Goal: Task Accomplishment & Management: Use online tool/utility

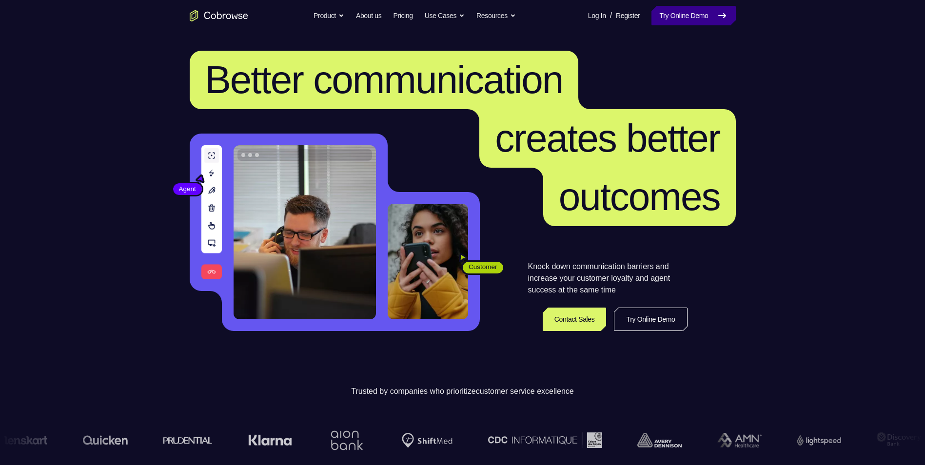
click at [714, 10] on link "Try Online Demo" at bounding box center [694, 16] width 84 height 20
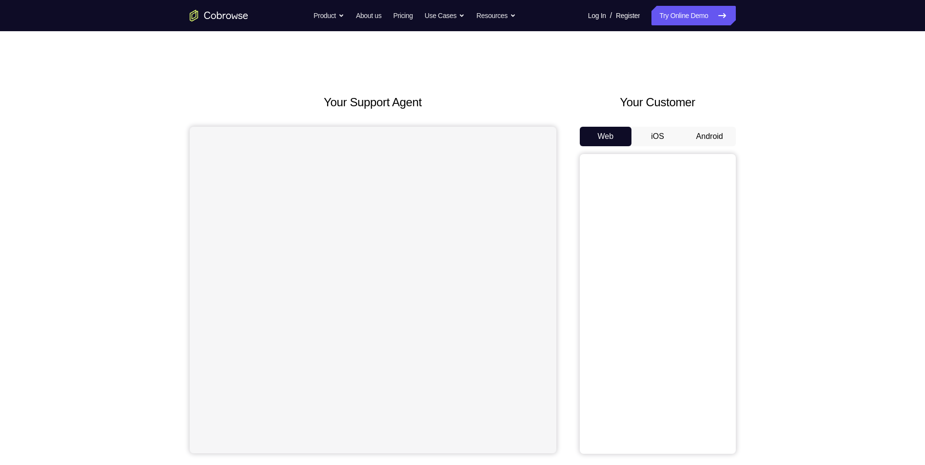
click at [709, 134] on button "Android" at bounding box center [710, 137] width 52 height 20
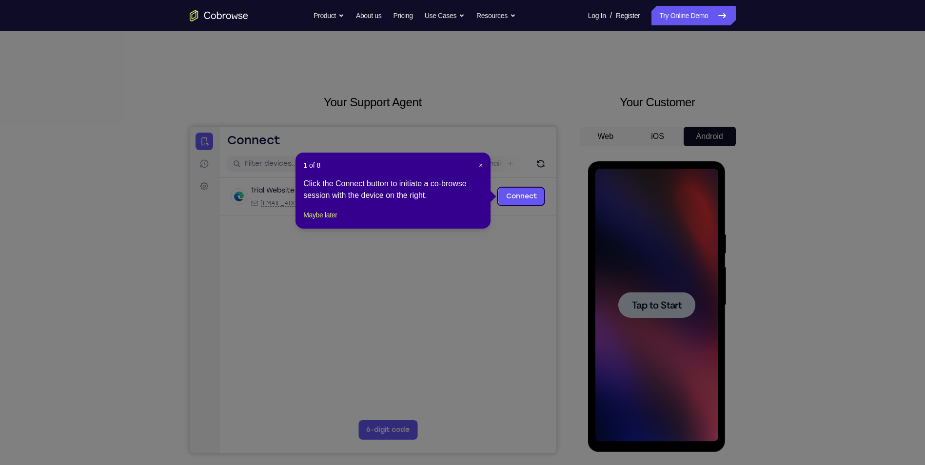
click at [476, 162] on header "1 of 8 ×" at bounding box center [392, 165] width 179 height 10
click at [479, 162] on span "×" at bounding box center [481, 165] width 4 height 8
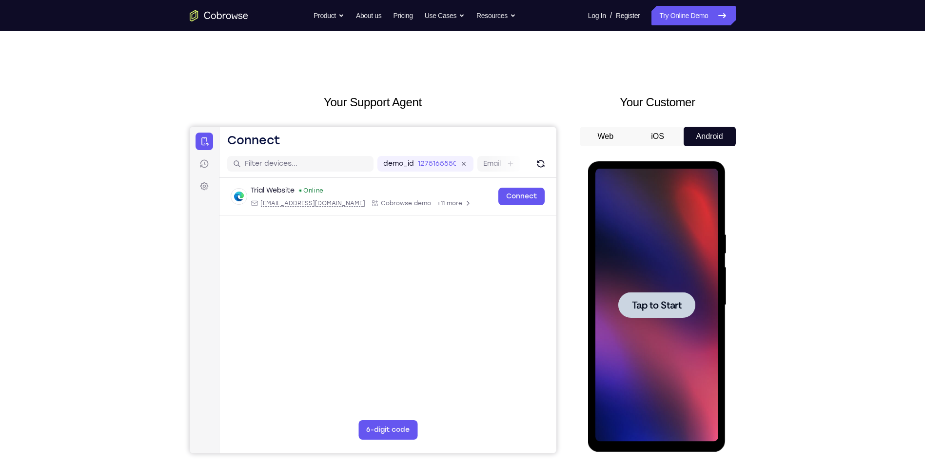
click at [619, 327] on div at bounding box center [657, 305] width 123 height 273
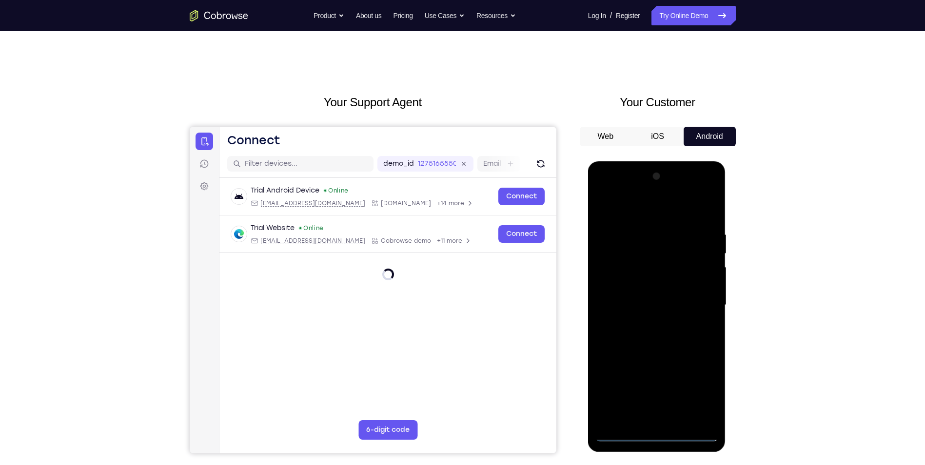
click at [656, 436] on div at bounding box center [657, 305] width 123 height 273
click at [701, 383] on div at bounding box center [657, 305] width 123 height 273
click at [703, 398] on div at bounding box center [657, 305] width 123 height 273
click at [648, 210] on div at bounding box center [657, 305] width 123 height 273
click at [698, 299] on div at bounding box center [657, 305] width 123 height 273
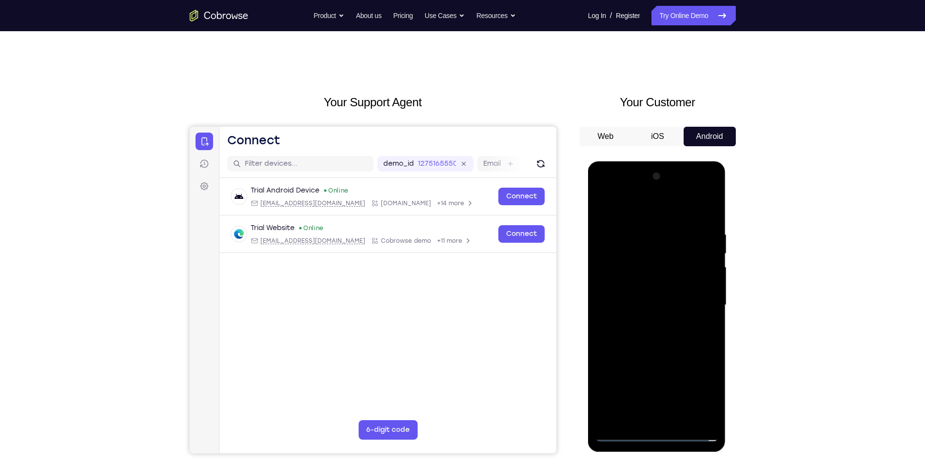
click at [644, 323] on div at bounding box center [657, 305] width 123 height 273
click at [653, 295] on div at bounding box center [657, 305] width 123 height 273
click at [642, 283] on div at bounding box center [657, 305] width 123 height 273
click at [645, 307] on div at bounding box center [657, 305] width 123 height 273
click at [647, 335] on div at bounding box center [657, 305] width 123 height 273
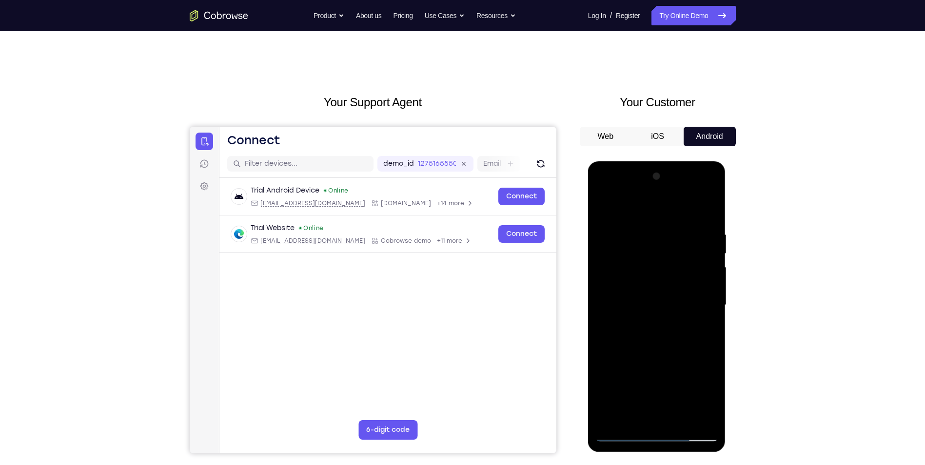
click at [708, 221] on div at bounding box center [657, 305] width 123 height 273
click at [712, 206] on div at bounding box center [657, 305] width 123 height 273
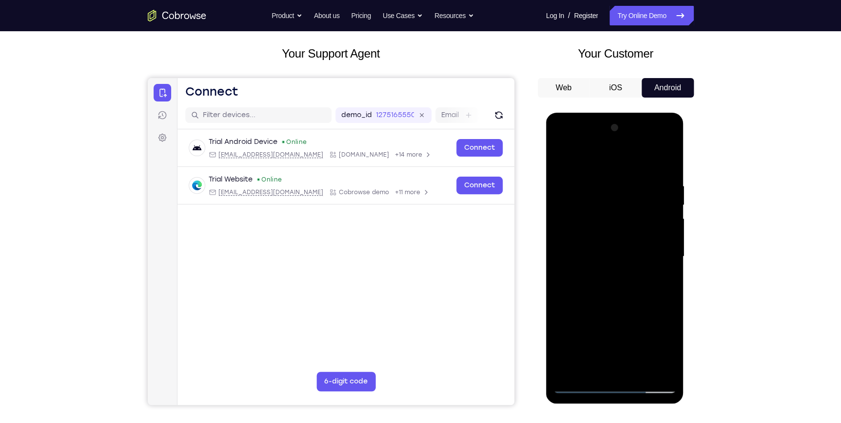
scroll to position [93, 0]
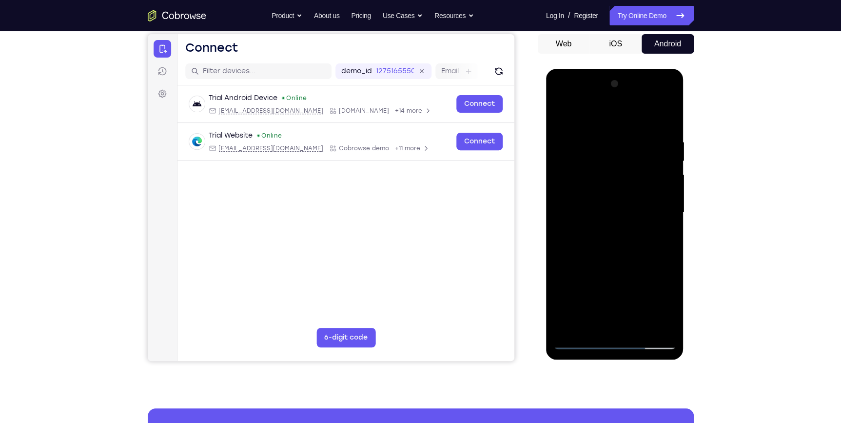
click at [586, 140] on div at bounding box center [615, 212] width 123 height 273
click at [566, 268] on div at bounding box center [615, 212] width 123 height 273
click at [670, 209] on div at bounding box center [615, 212] width 123 height 273
click at [560, 113] on div at bounding box center [615, 212] width 123 height 273
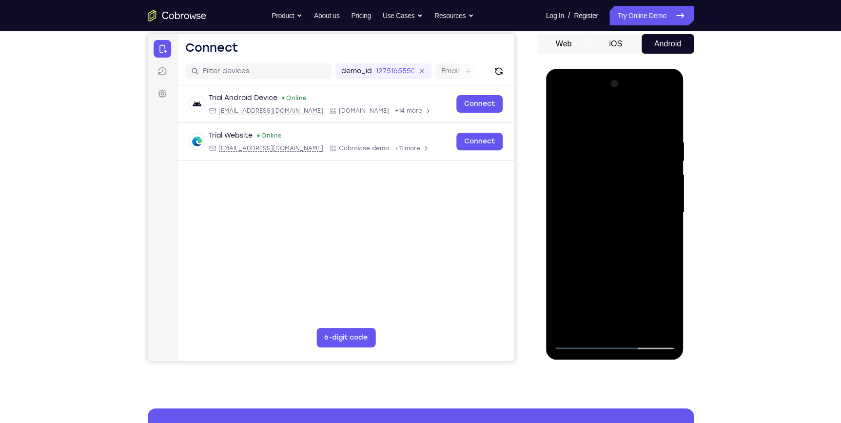
click at [564, 190] on div at bounding box center [615, 212] width 123 height 273
click at [655, 198] on div at bounding box center [615, 212] width 123 height 273
click at [656, 198] on div at bounding box center [615, 212] width 123 height 273
click at [557, 198] on div at bounding box center [615, 212] width 123 height 273
click at [657, 303] on div at bounding box center [615, 212] width 123 height 273
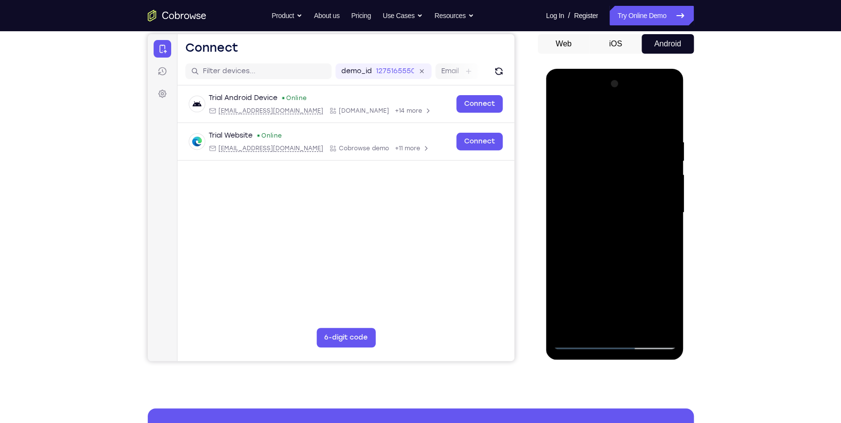
click at [663, 176] on div at bounding box center [615, 212] width 123 height 273
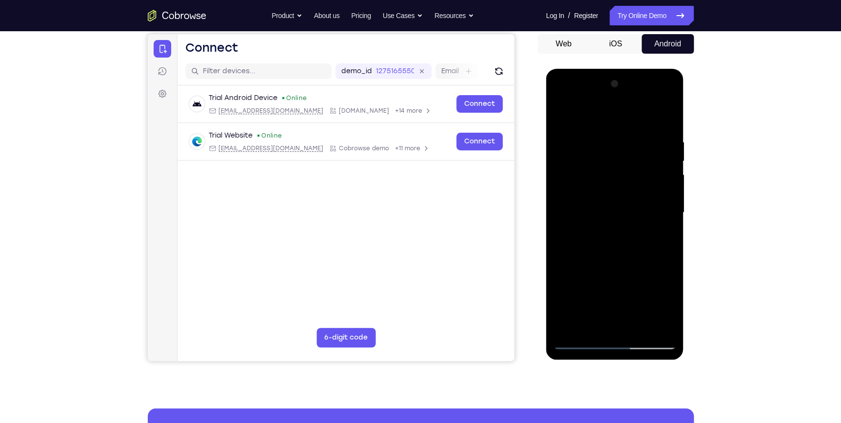
click at [663, 176] on div at bounding box center [615, 212] width 123 height 273
click at [663, 142] on div at bounding box center [615, 212] width 123 height 273
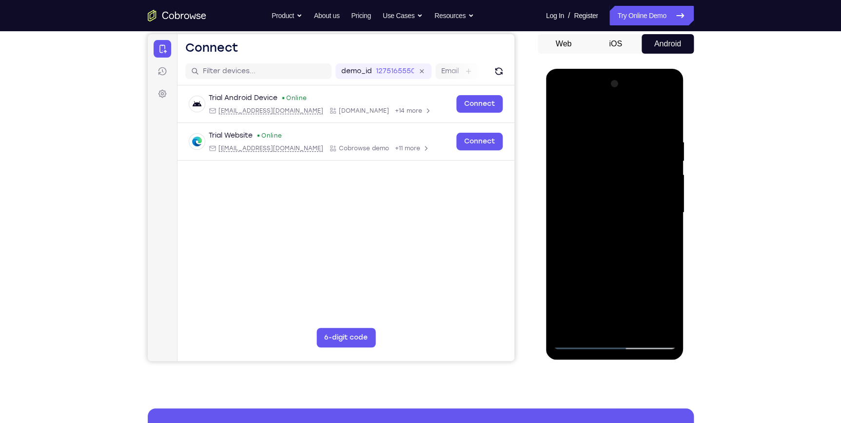
click at [663, 142] on div at bounding box center [615, 212] width 123 height 273
click at [669, 86] on div at bounding box center [615, 212] width 123 height 273
click at [636, 328] on div at bounding box center [615, 212] width 123 height 273
click at [618, 263] on div at bounding box center [615, 212] width 123 height 273
click at [605, 298] on div at bounding box center [615, 212] width 123 height 273
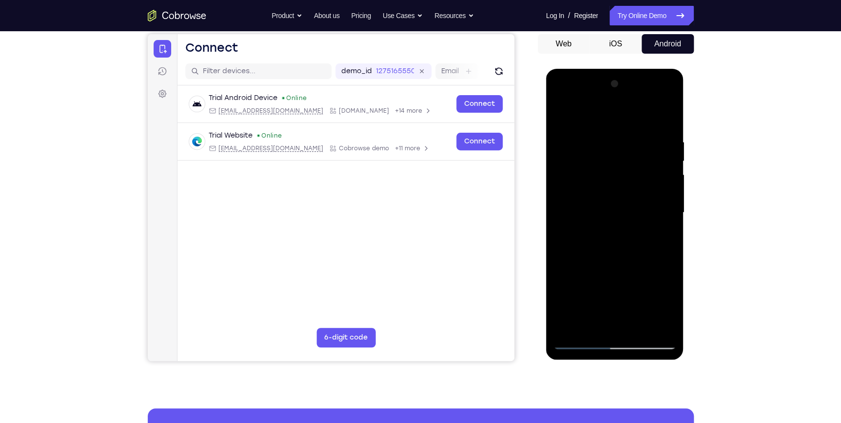
click at [659, 236] on div at bounding box center [615, 212] width 123 height 273
click at [558, 116] on div at bounding box center [615, 212] width 123 height 273
drag, startPoint x: 611, startPoint y: 305, endPoint x: 607, endPoint y: 234, distance: 71.8
click at [607, 234] on div at bounding box center [615, 212] width 123 height 273
click at [606, 227] on div at bounding box center [615, 212] width 123 height 273
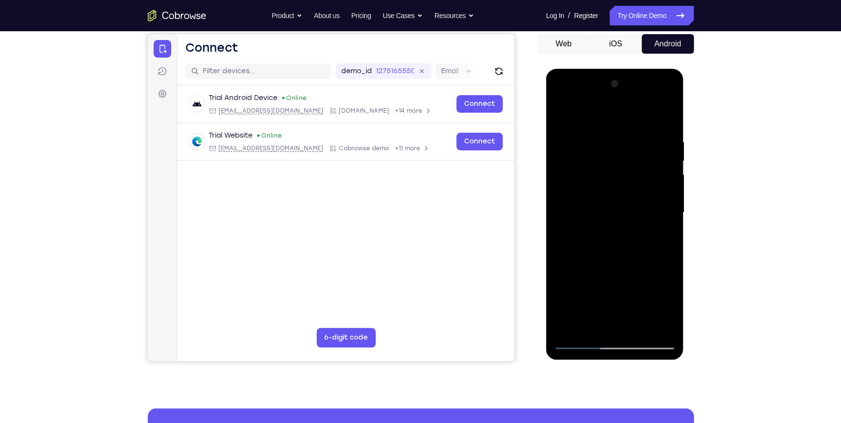
click at [661, 239] on div at bounding box center [615, 212] width 123 height 273
click at [559, 115] on div at bounding box center [615, 212] width 123 height 273
click at [617, 238] on div at bounding box center [615, 212] width 123 height 273
click at [556, 118] on div at bounding box center [615, 212] width 123 height 273
click at [615, 270] on div at bounding box center [615, 212] width 123 height 273
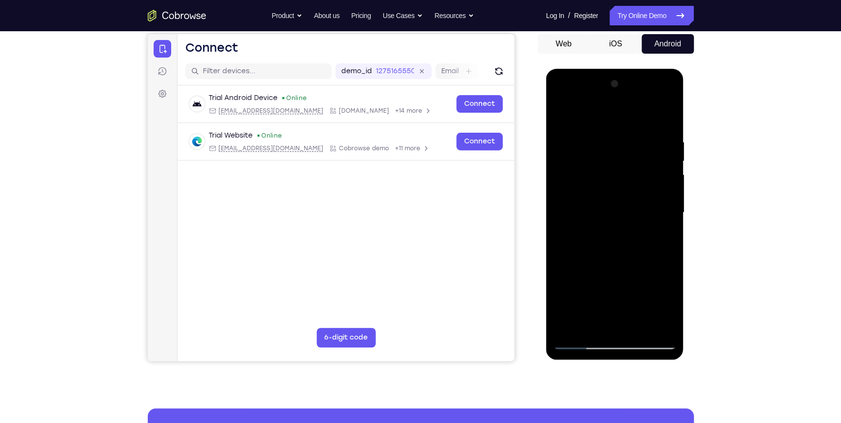
click at [560, 114] on div at bounding box center [615, 212] width 123 height 273
click at [557, 115] on div at bounding box center [615, 212] width 123 height 273
click at [562, 113] on div at bounding box center [615, 212] width 123 height 273
click at [608, 139] on div at bounding box center [615, 212] width 123 height 273
click at [664, 206] on div at bounding box center [615, 212] width 123 height 273
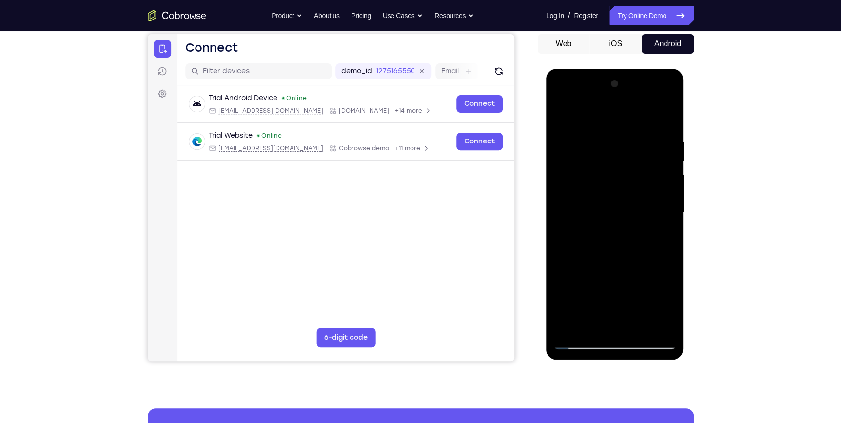
click at [650, 195] on div at bounding box center [615, 212] width 123 height 273
click at [664, 163] on div at bounding box center [615, 212] width 123 height 273
click at [664, 120] on div at bounding box center [615, 212] width 123 height 273
click at [667, 118] on div at bounding box center [615, 212] width 123 height 273
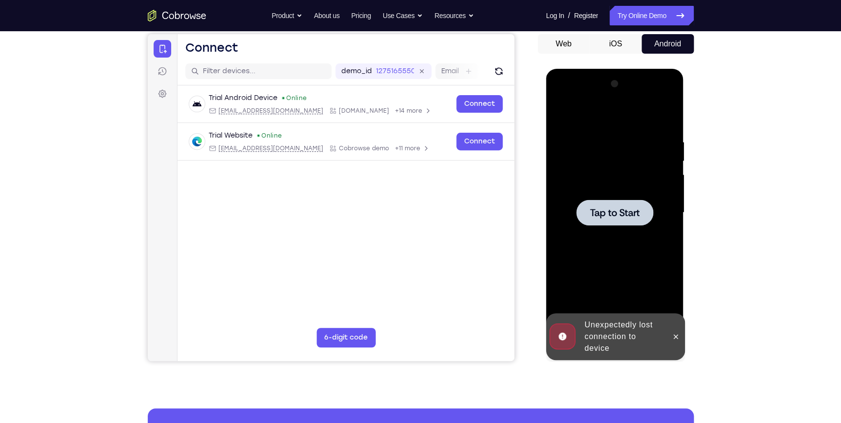
click at [652, 249] on div at bounding box center [615, 212] width 123 height 273
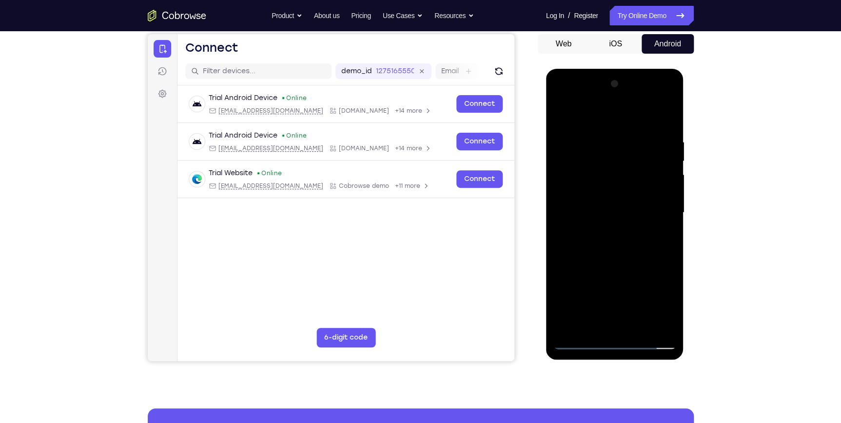
click at [612, 340] on div at bounding box center [615, 212] width 123 height 273
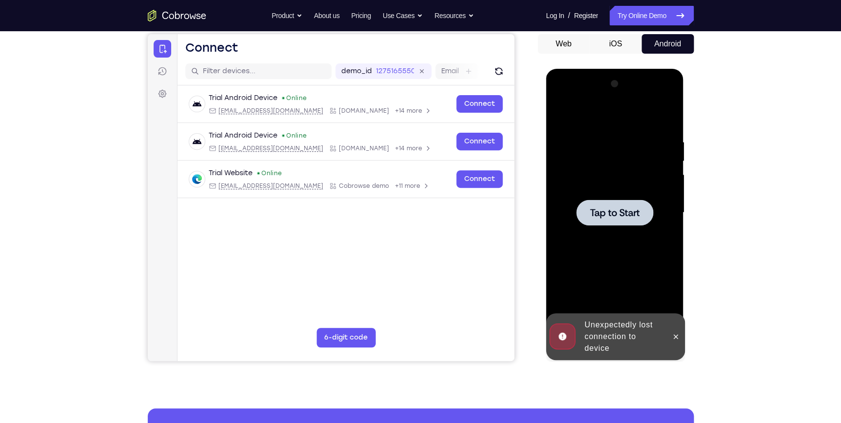
click at [621, 218] on span "Tap to Start" at bounding box center [615, 213] width 50 height 10
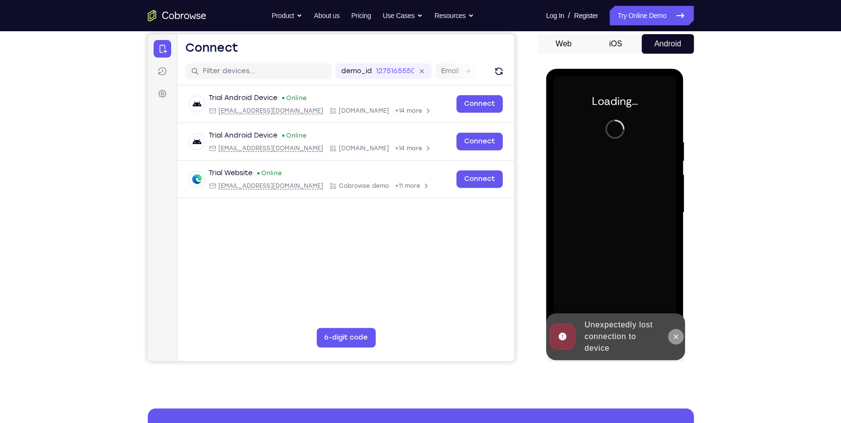
click at [673, 333] on icon at bounding box center [676, 337] width 8 height 8
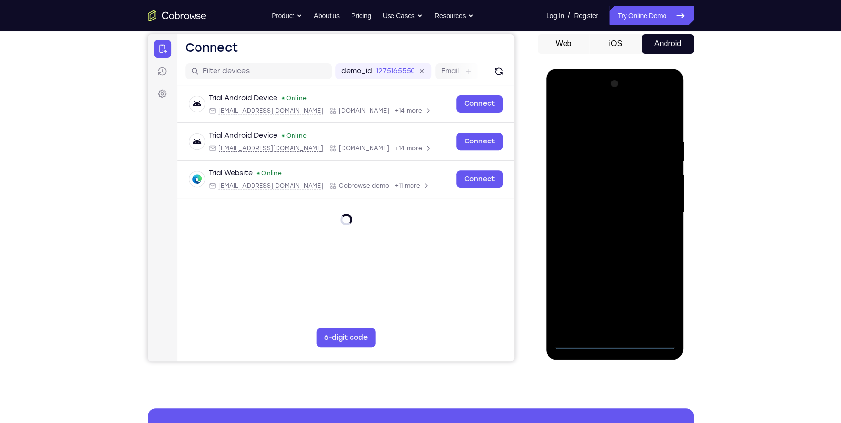
click at [617, 340] on div at bounding box center [615, 212] width 123 height 273
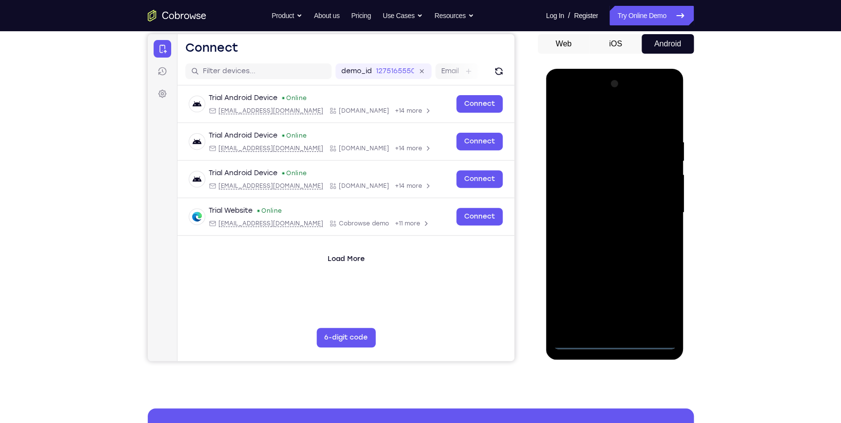
click at [663, 296] on div at bounding box center [615, 212] width 123 height 273
click at [628, 116] on div at bounding box center [615, 212] width 123 height 273
click at [658, 207] on div at bounding box center [615, 212] width 123 height 273
click at [605, 230] on div at bounding box center [615, 212] width 123 height 273
click at [611, 204] on div at bounding box center [615, 212] width 123 height 273
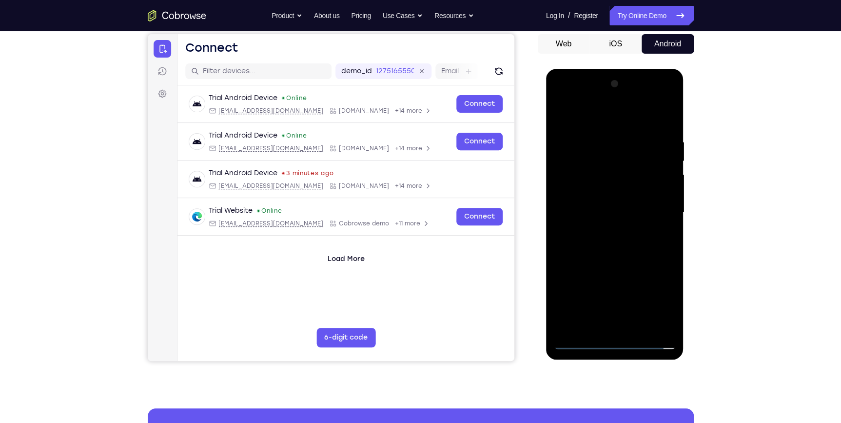
click at [609, 189] on div at bounding box center [615, 212] width 123 height 273
click at [605, 210] on div at bounding box center [615, 212] width 123 height 273
click at [632, 246] on div at bounding box center [615, 212] width 123 height 273
click at [666, 128] on div at bounding box center [615, 212] width 123 height 273
click at [637, 330] on div at bounding box center [615, 212] width 123 height 273
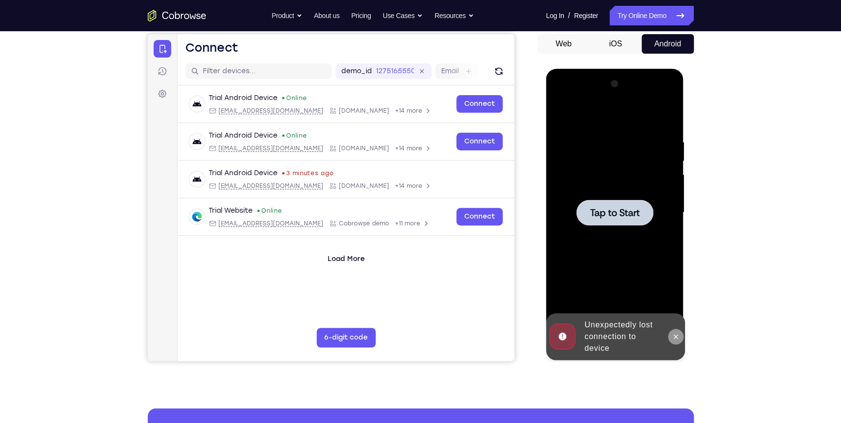
click at [679, 337] on icon at bounding box center [676, 337] width 8 height 8
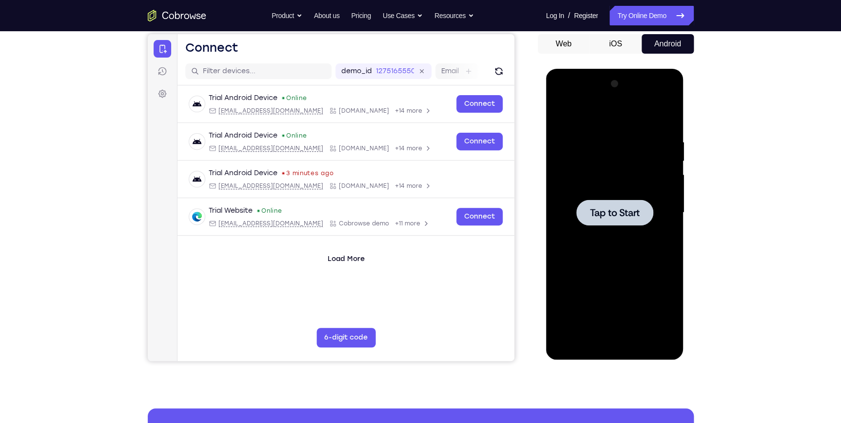
click at [595, 194] on div at bounding box center [615, 212] width 123 height 273
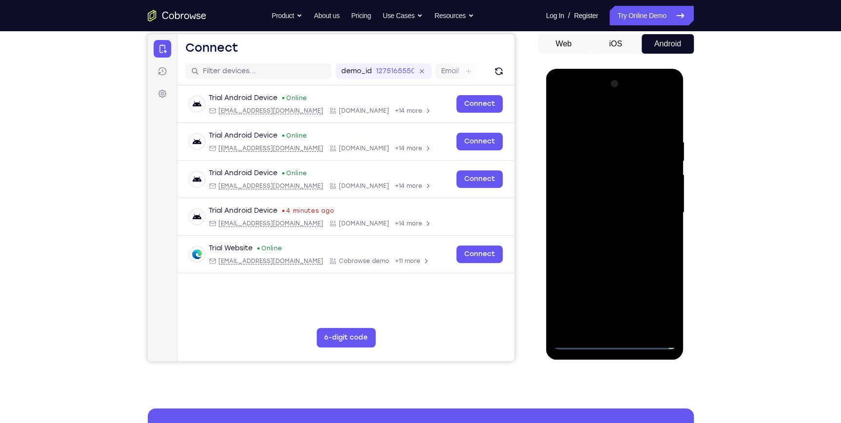
click at [617, 342] on div at bounding box center [615, 212] width 123 height 273
click at [615, 341] on div at bounding box center [615, 212] width 123 height 273
click at [656, 296] on div at bounding box center [615, 212] width 123 height 273
click at [661, 288] on div at bounding box center [615, 212] width 123 height 273
click at [592, 120] on div at bounding box center [615, 212] width 123 height 273
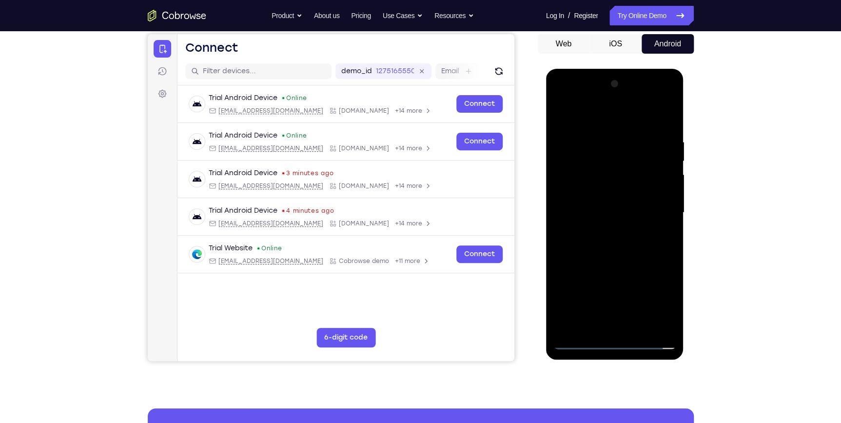
click at [655, 208] on div at bounding box center [615, 212] width 123 height 273
click at [604, 230] on div at bounding box center [615, 212] width 123 height 273
click at [598, 202] on div at bounding box center [615, 212] width 123 height 273
click at [597, 188] on div at bounding box center [615, 212] width 123 height 273
click at [629, 212] on div at bounding box center [615, 212] width 123 height 273
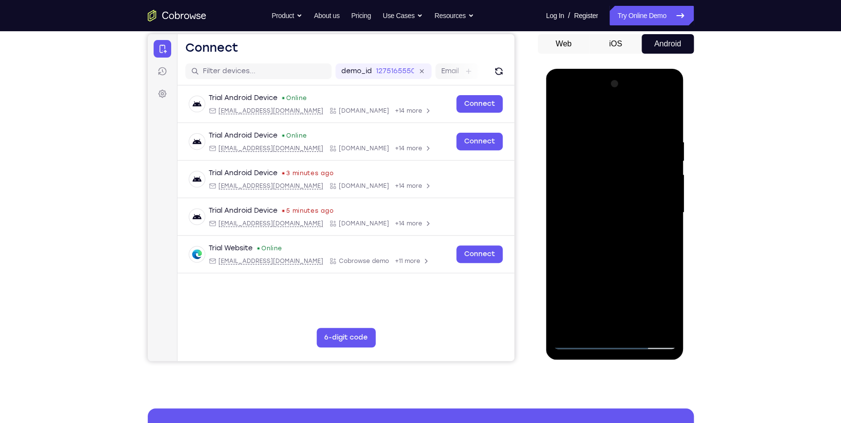
click at [639, 244] on div at bounding box center [615, 212] width 123 height 273
click at [634, 245] on div at bounding box center [615, 212] width 123 height 273
click at [596, 242] on div at bounding box center [615, 212] width 123 height 273
click at [669, 127] on div at bounding box center [615, 212] width 123 height 273
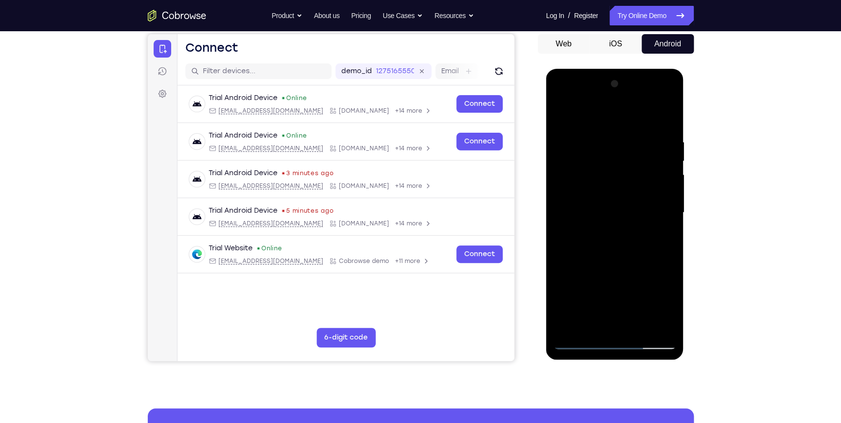
drag, startPoint x: 636, startPoint y: 230, endPoint x: 640, endPoint y: 183, distance: 47.0
click at [640, 183] on div at bounding box center [615, 212] width 123 height 273
click at [638, 328] on div at bounding box center [615, 212] width 123 height 273
click at [629, 266] on div at bounding box center [615, 212] width 123 height 273
click at [623, 236] on div at bounding box center [615, 212] width 123 height 273
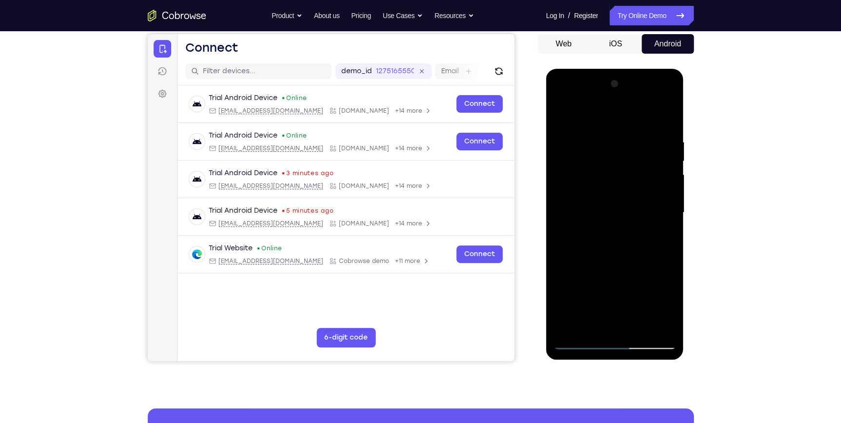
click at [564, 114] on div at bounding box center [615, 212] width 123 height 273
drag, startPoint x: 623, startPoint y: 288, endPoint x: 630, endPoint y: 240, distance: 48.3
click at [630, 240] on div at bounding box center [615, 212] width 123 height 273
click at [632, 254] on div at bounding box center [615, 212] width 123 height 273
drag, startPoint x: 656, startPoint y: 163, endPoint x: 658, endPoint y: 185, distance: 22.6
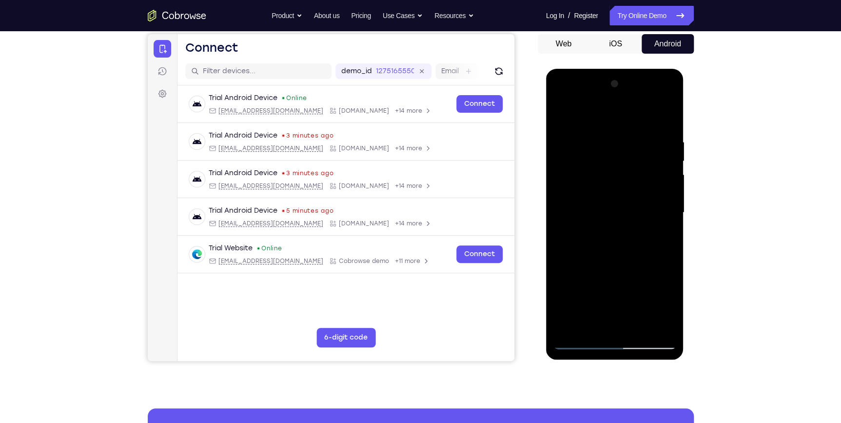
click at [658, 185] on div at bounding box center [615, 212] width 123 height 273
drag, startPoint x: 652, startPoint y: 235, endPoint x: 656, endPoint y: 137, distance: 98.1
click at [656, 138] on div at bounding box center [615, 212] width 123 height 273
click at [560, 116] on div at bounding box center [615, 212] width 123 height 273
drag, startPoint x: 620, startPoint y: 228, endPoint x: 629, endPoint y: 319, distance: 91.7
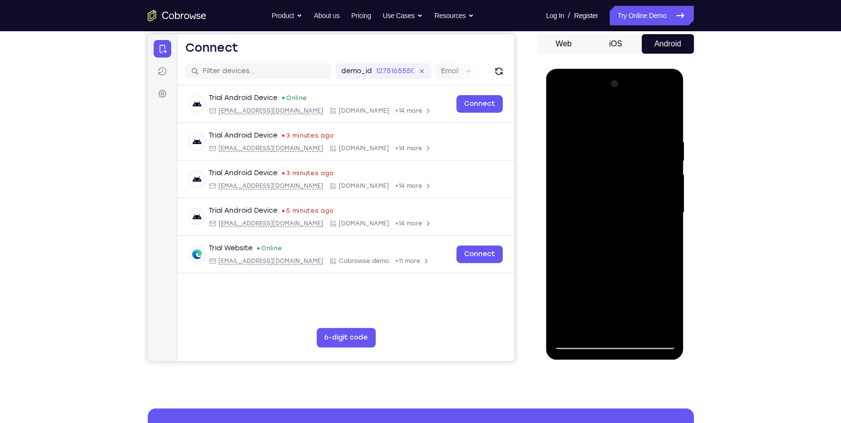
click at [629, 319] on div at bounding box center [615, 212] width 123 height 273
click at [602, 314] on div at bounding box center [615, 212] width 123 height 273
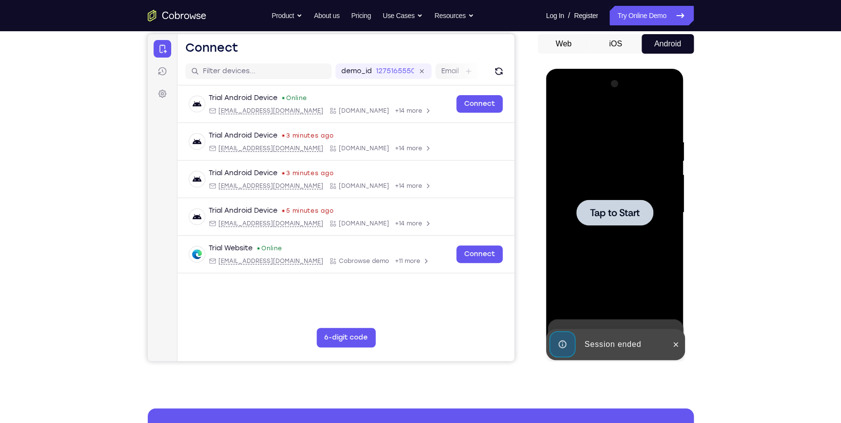
click at [609, 264] on div at bounding box center [615, 212] width 123 height 273
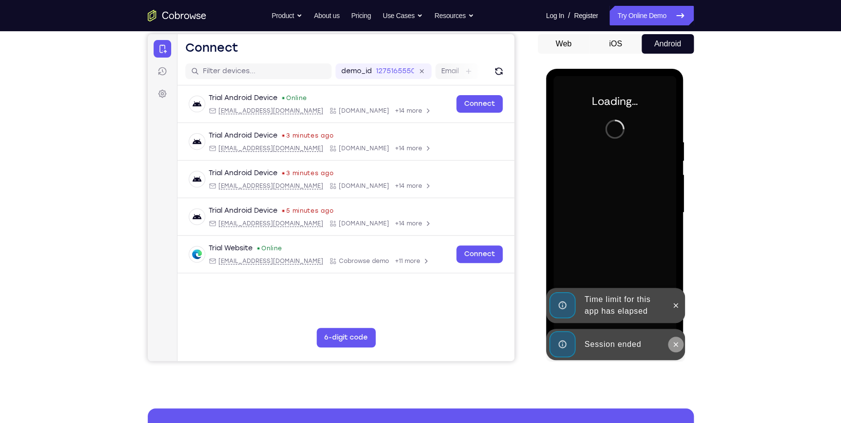
click at [669, 346] on button at bounding box center [676, 345] width 16 height 16
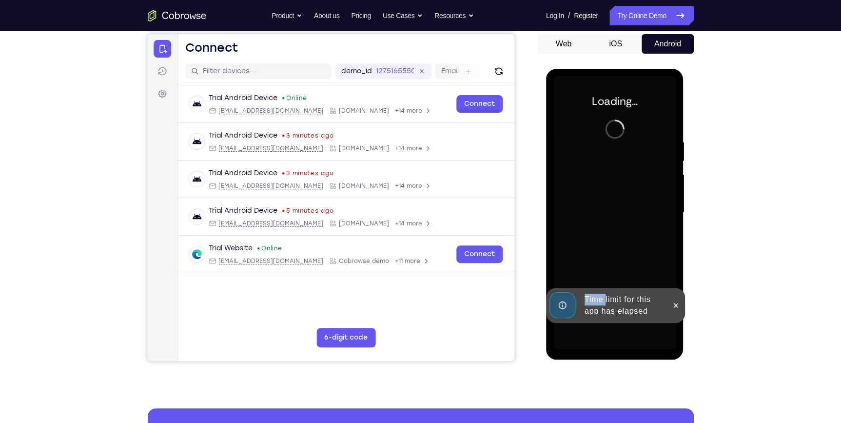
click at [669, 323] on div "Time limit for this app has elapsed" at bounding box center [615, 305] width 139 height 35
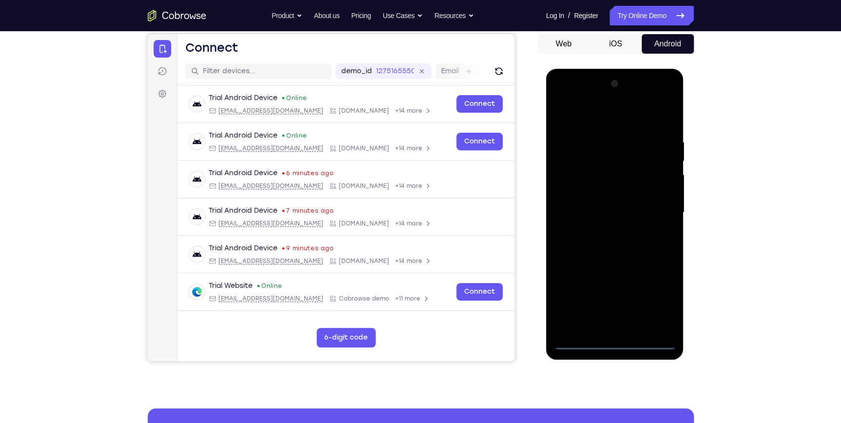
drag, startPoint x: 613, startPoint y: 344, endPoint x: 573, endPoint y: 274, distance: 80.8
click at [612, 340] on div at bounding box center [615, 212] width 123 height 273
click at [662, 292] on div at bounding box center [615, 212] width 123 height 273
click at [590, 123] on div at bounding box center [615, 212] width 123 height 273
click at [653, 211] on div at bounding box center [615, 212] width 123 height 273
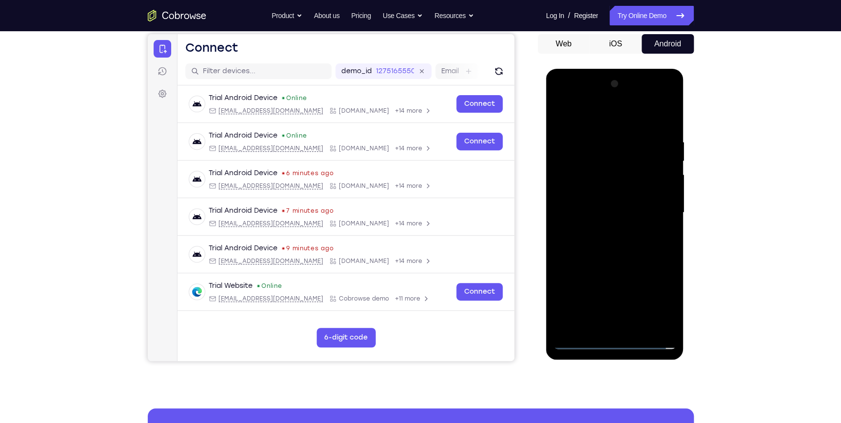
click at [615, 318] on div at bounding box center [615, 212] width 123 height 273
click at [605, 229] on div at bounding box center [615, 212] width 123 height 273
click at [607, 205] on div at bounding box center [615, 212] width 123 height 273
click at [611, 203] on div at bounding box center [615, 212] width 123 height 273
click at [629, 216] on div at bounding box center [615, 212] width 123 height 273
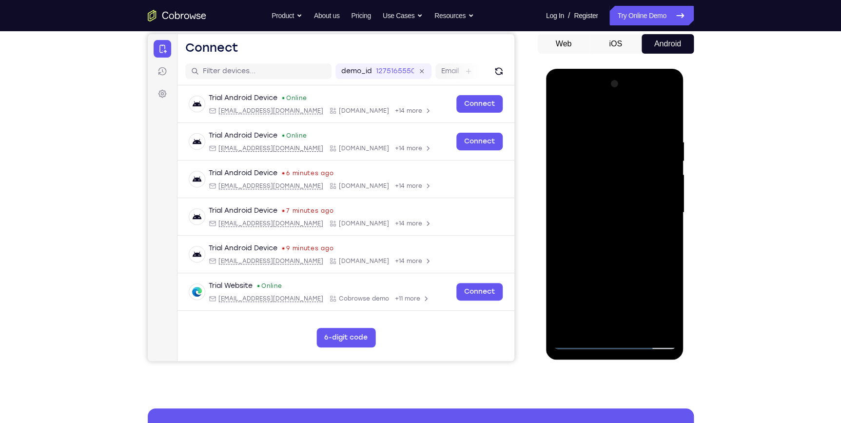
click at [625, 245] on div at bounding box center [615, 212] width 123 height 273
click at [602, 133] on div at bounding box center [615, 212] width 123 height 273
click at [668, 131] on div at bounding box center [615, 212] width 123 height 273
click at [596, 135] on div at bounding box center [615, 212] width 123 height 273
click at [661, 176] on div at bounding box center [615, 212] width 123 height 273
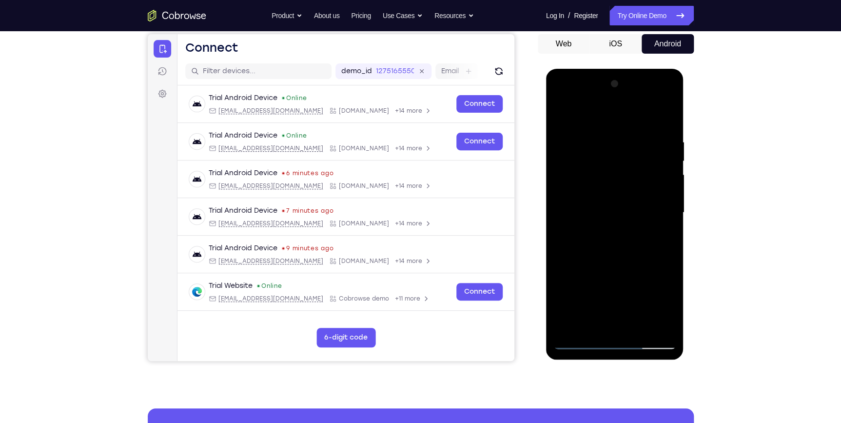
click at [667, 191] on div at bounding box center [615, 212] width 123 height 273
click at [665, 122] on div at bounding box center [615, 212] width 123 height 273
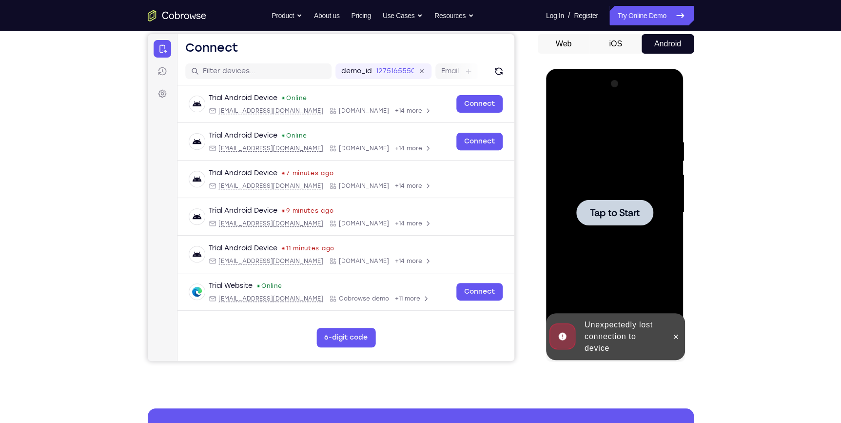
click at [593, 166] on div at bounding box center [615, 212] width 123 height 273
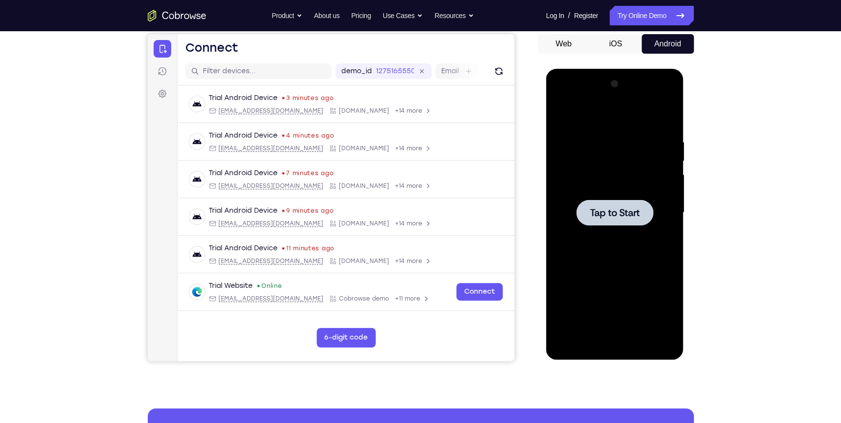
click at [664, 229] on div at bounding box center [615, 212] width 123 height 273
click at [611, 346] on div at bounding box center [615, 212] width 123 height 273
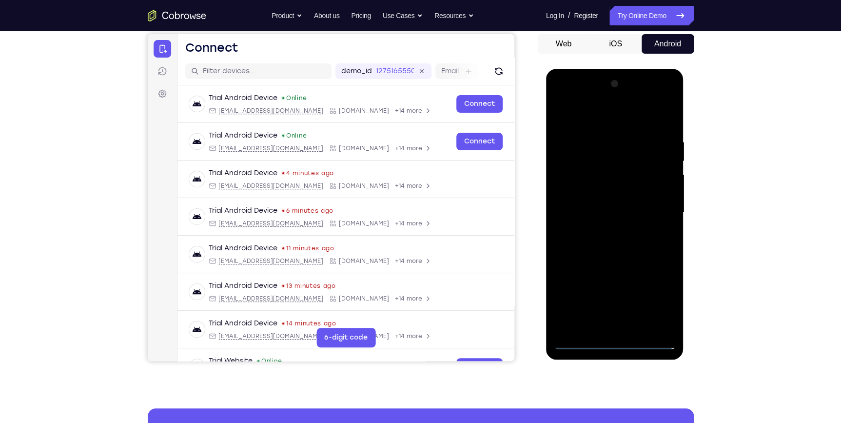
click at [660, 300] on div at bounding box center [615, 212] width 123 height 273
click at [625, 120] on div at bounding box center [615, 212] width 123 height 273
click at [659, 213] on div at bounding box center [615, 212] width 123 height 273
click at [605, 231] on div at bounding box center [615, 212] width 123 height 273
click at [616, 203] on div at bounding box center [615, 212] width 123 height 273
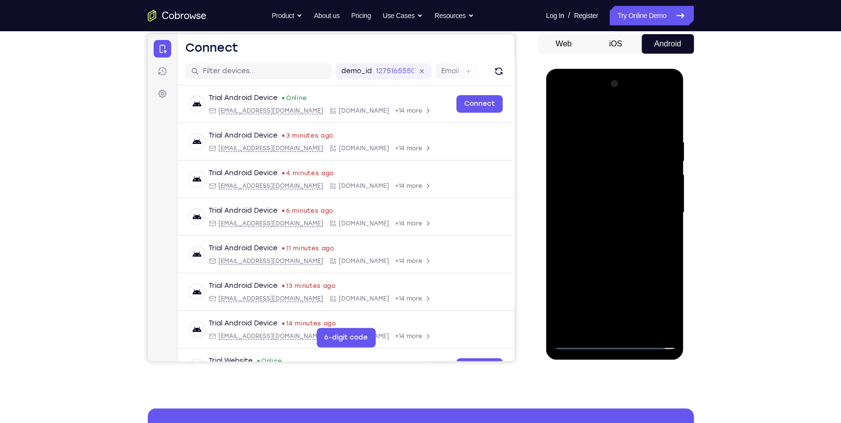
click at [616, 203] on div at bounding box center [615, 212] width 123 height 273
click at [611, 190] on div at bounding box center [615, 212] width 123 height 273
click at [609, 215] on div at bounding box center [615, 212] width 123 height 273
click at [666, 131] on div at bounding box center [615, 212] width 123 height 273
drag, startPoint x: 617, startPoint y: 120, endPoint x: 620, endPoint y: 59, distance: 62.0
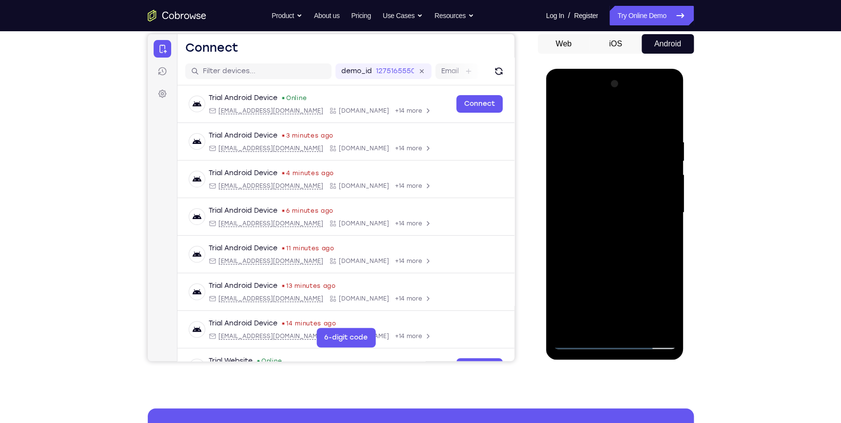
click at [620, 69] on html "Online web based iOS Simulators and Android Emulators. Run iPhone, iPad, Mobile…" at bounding box center [615, 215] width 139 height 293
click at [594, 166] on div at bounding box center [615, 212] width 123 height 273
click at [589, 166] on div at bounding box center [615, 212] width 123 height 273
click at [609, 146] on div at bounding box center [615, 212] width 123 height 273
click at [577, 333] on div at bounding box center [615, 212] width 123 height 273
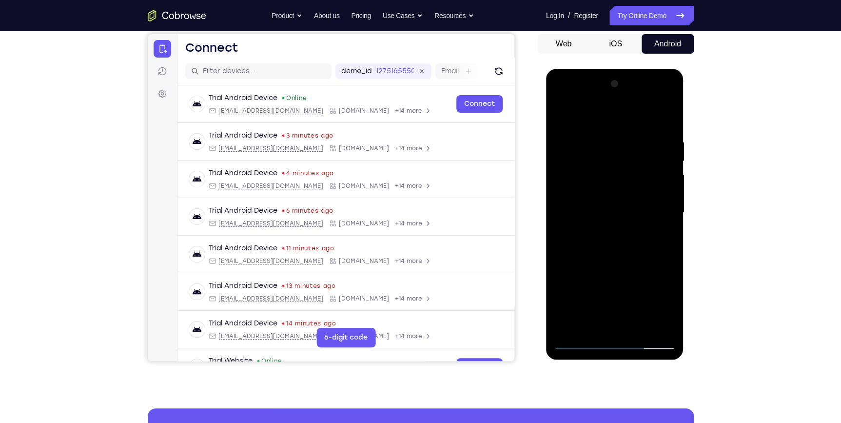
click at [636, 328] on div at bounding box center [615, 212] width 123 height 273
click at [624, 265] on div at bounding box center [615, 212] width 123 height 273
click at [582, 319] on div at bounding box center [615, 212] width 123 height 273
click at [558, 117] on div at bounding box center [615, 212] width 123 height 273
click at [615, 212] on div at bounding box center [615, 212] width 123 height 273
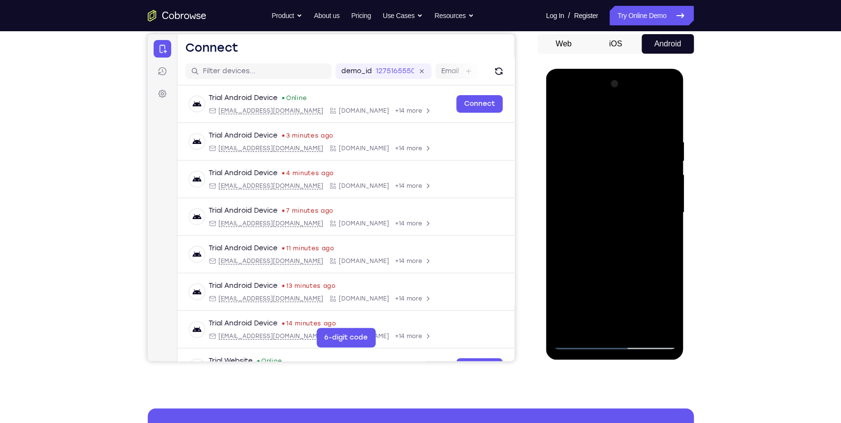
click at [559, 117] on div at bounding box center [615, 212] width 123 height 273
drag, startPoint x: 630, startPoint y: 293, endPoint x: 636, endPoint y: 190, distance: 102.6
click at [636, 196] on div at bounding box center [615, 212] width 123 height 273
drag, startPoint x: 617, startPoint y: 299, endPoint x: 618, endPoint y: 208, distance: 91.7
click at [618, 210] on div at bounding box center [615, 212] width 123 height 273
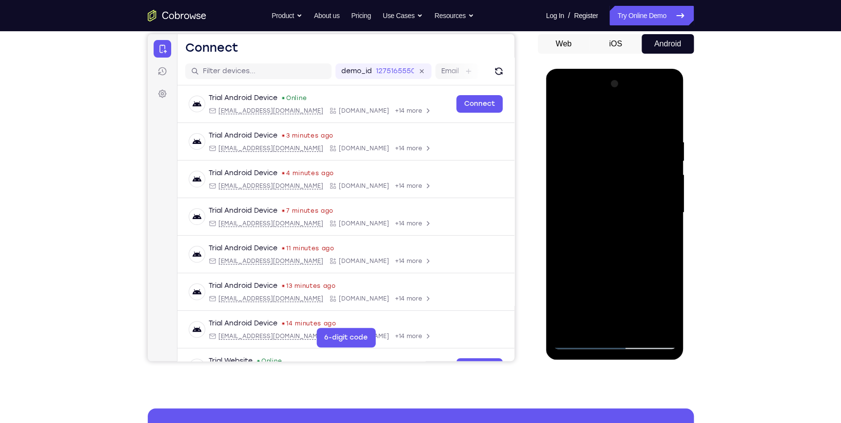
click at [561, 113] on div at bounding box center [615, 212] width 123 height 273
drag, startPoint x: 625, startPoint y: 139, endPoint x: 634, endPoint y: 299, distance: 160.2
click at [634, 299] on div at bounding box center [615, 212] width 123 height 273
drag, startPoint x: 616, startPoint y: 132, endPoint x: 649, endPoint y: 313, distance: 184.0
click at [649, 313] on div at bounding box center [615, 212] width 123 height 273
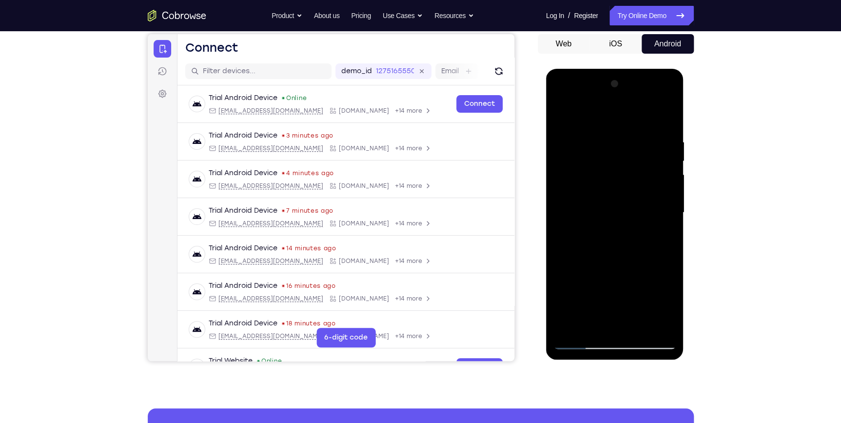
click at [669, 257] on div at bounding box center [615, 212] width 123 height 273
click at [603, 136] on div at bounding box center [615, 212] width 123 height 273
click at [577, 206] on div at bounding box center [615, 212] width 123 height 273
click at [577, 205] on div at bounding box center [615, 212] width 123 height 273
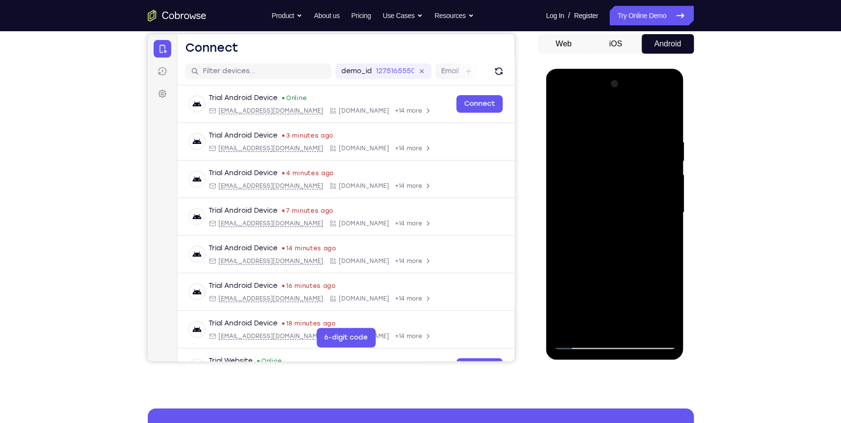
click at [577, 205] on div at bounding box center [615, 212] width 123 height 273
click at [575, 206] on div at bounding box center [615, 212] width 123 height 273
click at [665, 116] on div at bounding box center [615, 212] width 123 height 273
click at [669, 120] on div at bounding box center [615, 212] width 123 height 273
click at [665, 121] on div at bounding box center [615, 212] width 123 height 273
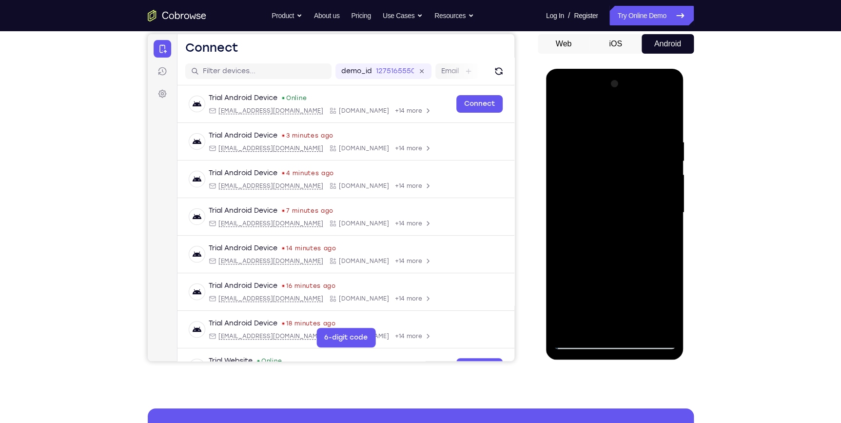
click at [637, 332] on div at bounding box center [615, 212] width 123 height 273
click at [565, 113] on div at bounding box center [615, 212] width 123 height 273
click at [591, 327] on div at bounding box center [615, 212] width 123 height 273
drag, startPoint x: 615, startPoint y: 117, endPoint x: 608, endPoint y: 109, distance: 10.7
click at [608, 113] on div at bounding box center [615, 212] width 123 height 273
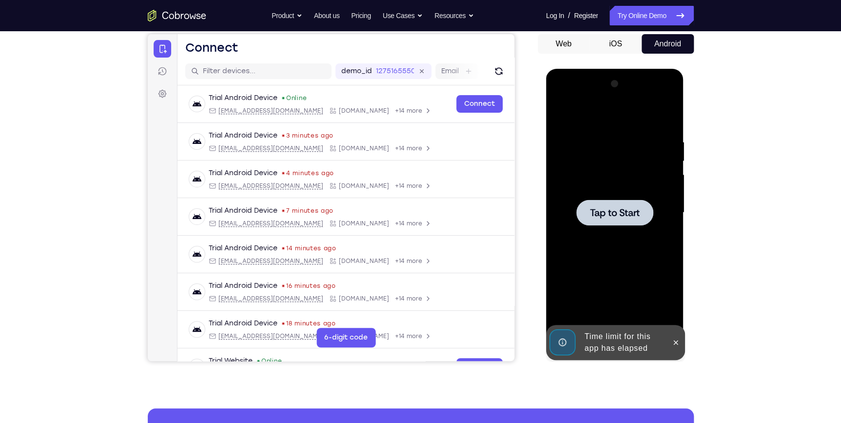
click at [600, 107] on div at bounding box center [615, 212] width 123 height 273
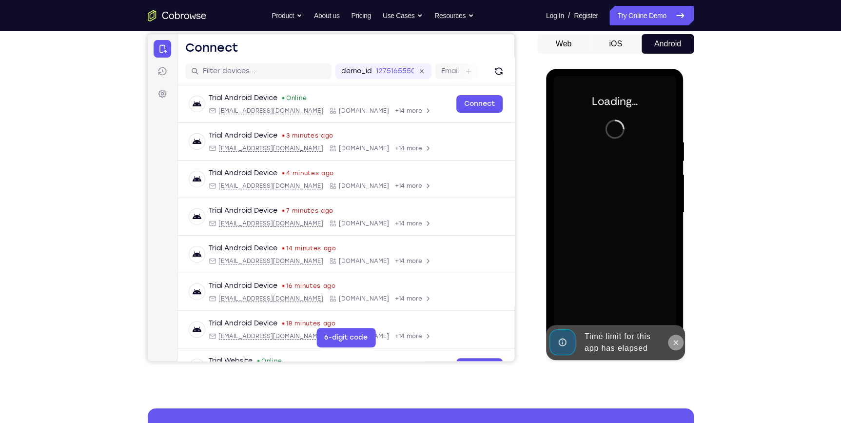
click at [674, 342] on icon at bounding box center [676, 342] width 8 height 8
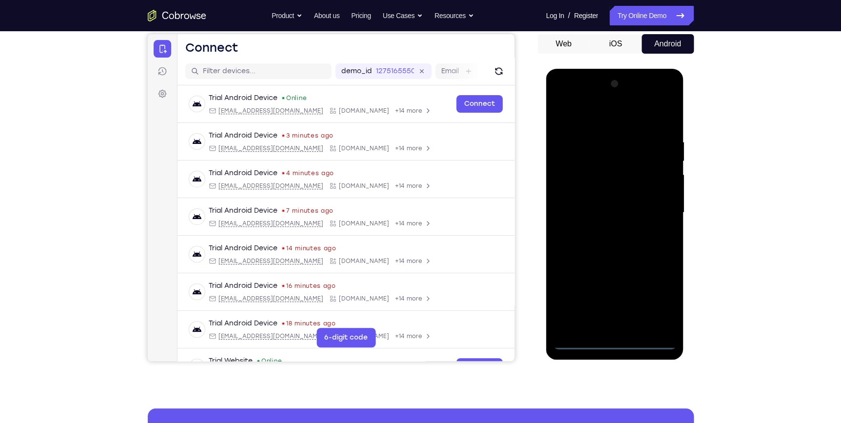
click at [616, 344] on div at bounding box center [615, 212] width 123 height 273
click at [659, 302] on div at bounding box center [615, 212] width 123 height 273
click at [574, 116] on div at bounding box center [615, 212] width 123 height 273
click at [655, 210] on div at bounding box center [615, 212] width 123 height 273
click at [600, 231] on div at bounding box center [615, 212] width 123 height 273
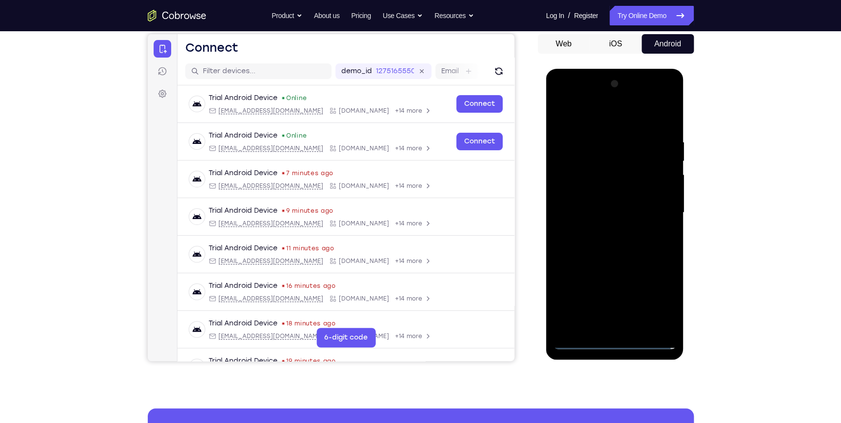
click at [618, 201] on div at bounding box center [615, 212] width 123 height 273
click at [625, 190] on div at bounding box center [615, 212] width 123 height 273
click at [642, 213] on div at bounding box center [615, 212] width 123 height 273
click at [673, 129] on div at bounding box center [615, 212] width 123 height 273
click at [635, 137] on div at bounding box center [615, 212] width 123 height 273
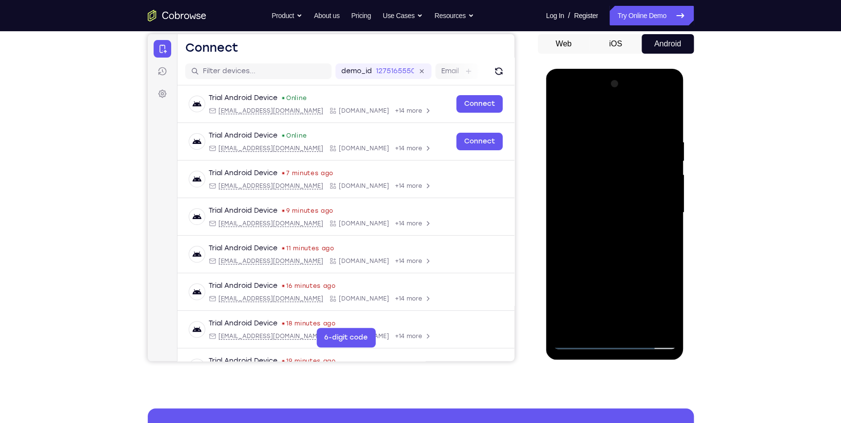
drag, startPoint x: 612, startPoint y: 119, endPoint x: 629, endPoint y: 61, distance: 60.6
click at [629, 69] on html "Online web based iOS Simulators and Android Emulators. Run iPhone, iPad, Mobile…" at bounding box center [615, 215] width 139 height 293
click at [661, 183] on div at bounding box center [615, 212] width 123 height 273
click at [667, 121] on div at bounding box center [615, 212] width 123 height 273
click at [592, 332] on div at bounding box center [615, 212] width 123 height 273
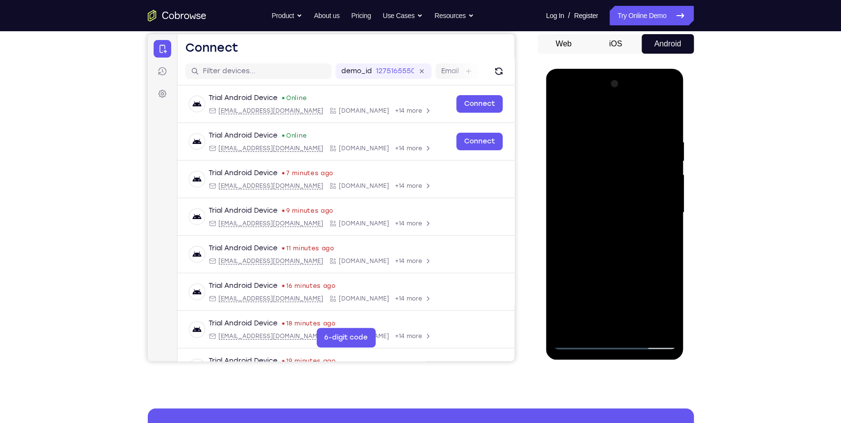
click at [600, 114] on div at bounding box center [615, 212] width 123 height 273
click at [600, 210] on div at bounding box center [615, 212] width 123 height 273
click at [596, 205] on div at bounding box center [615, 212] width 123 height 273
click at [573, 163] on div at bounding box center [615, 212] width 123 height 273
click at [594, 326] on div at bounding box center [615, 212] width 123 height 273
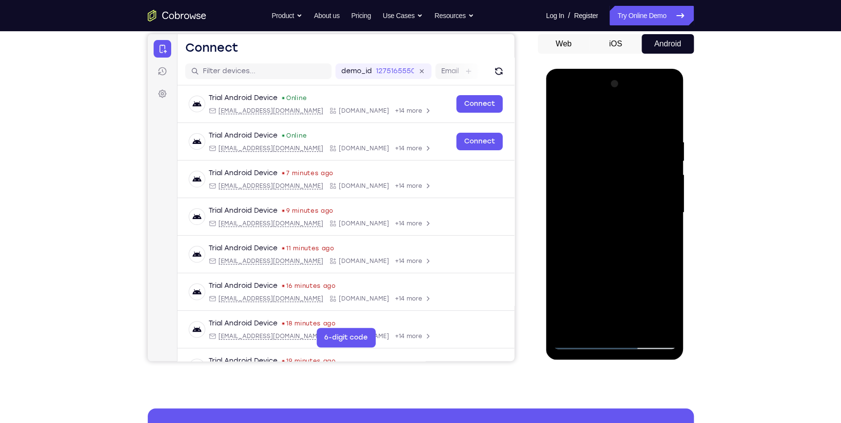
click at [605, 114] on div at bounding box center [615, 212] width 123 height 273
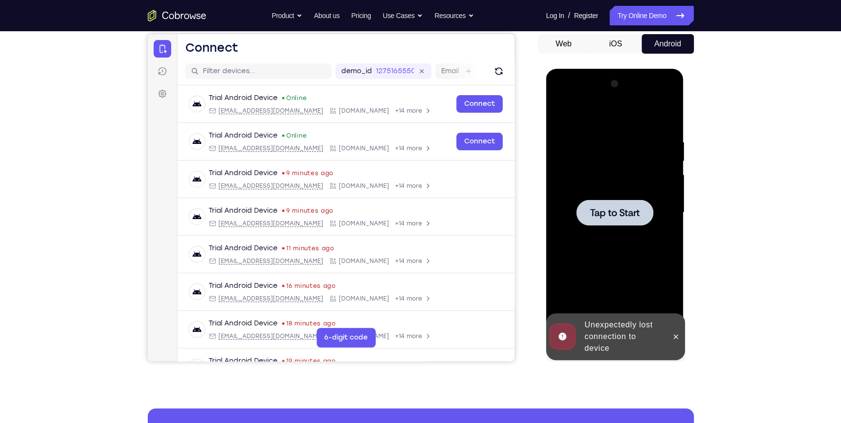
click at [609, 191] on div at bounding box center [615, 212] width 123 height 273
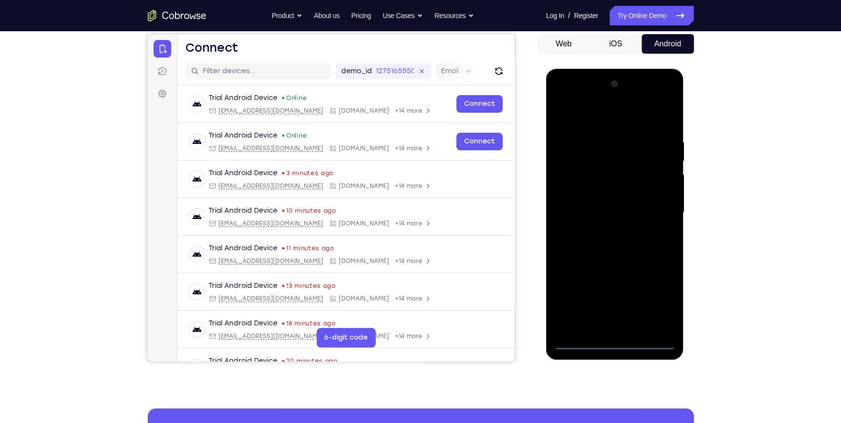
drag, startPoint x: 612, startPoint y: 343, endPoint x: 608, endPoint y: 99, distance: 244.9
click at [611, 342] on div at bounding box center [615, 212] width 123 height 273
drag, startPoint x: 651, startPoint y: 298, endPoint x: 655, endPoint y: 282, distance: 16.5
click at [651, 295] on div at bounding box center [615, 212] width 123 height 273
click at [661, 296] on div at bounding box center [615, 212] width 123 height 273
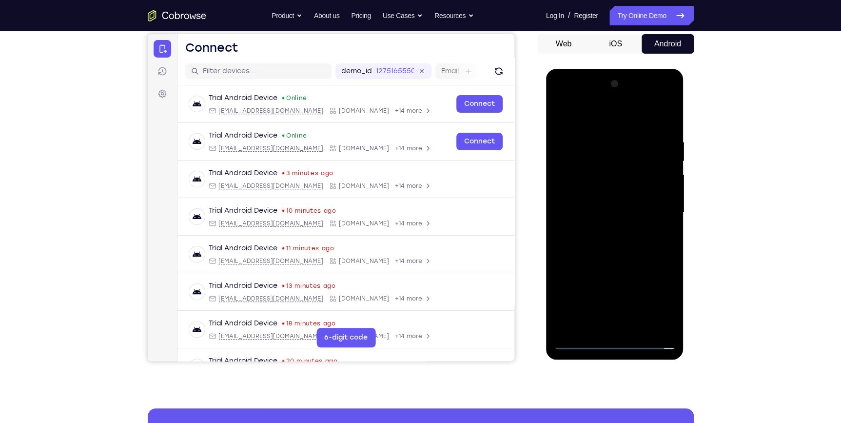
click at [636, 123] on div at bounding box center [615, 212] width 123 height 273
click at [661, 213] on div at bounding box center [615, 212] width 123 height 273
click at [603, 231] on div at bounding box center [615, 212] width 123 height 273
click at [604, 200] on div at bounding box center [615, 212] width 123 height 273
click at [604, 197] on div at bounding box center [615, 212] width 123 height 273
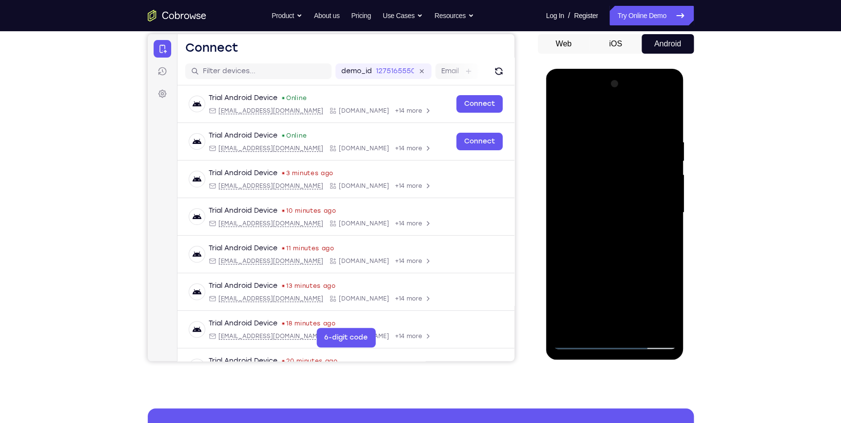
click at [607, 215] on div at bounding box center [615, 212] width 123 height 273
click at [640, 244] on div at bounding box center [615, 212] width 123 height 273
click at [666, 131] on div at bounding box center [615, 212] width 123 height 273
click at [591, 325] on div at bounding box center [615, 212] width 123 height 273
click at [622, 114] on div at bounding box center [615, 212] width 123 height 273
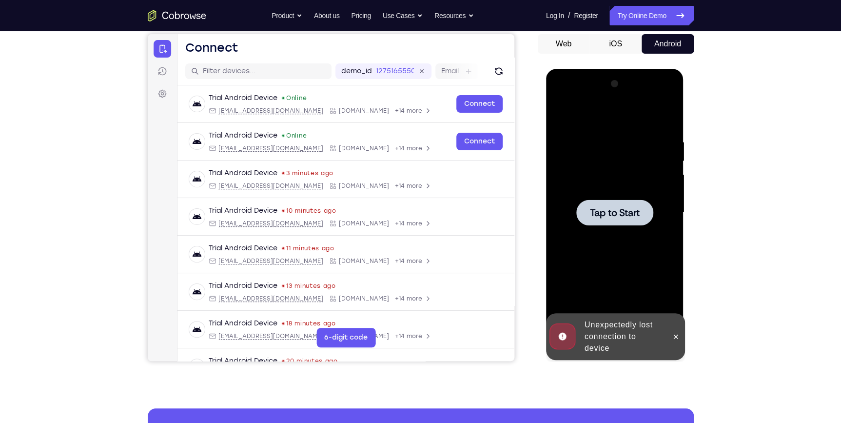
click at [615, 146] on div at bounding box center [615, 212] width 123 height 273
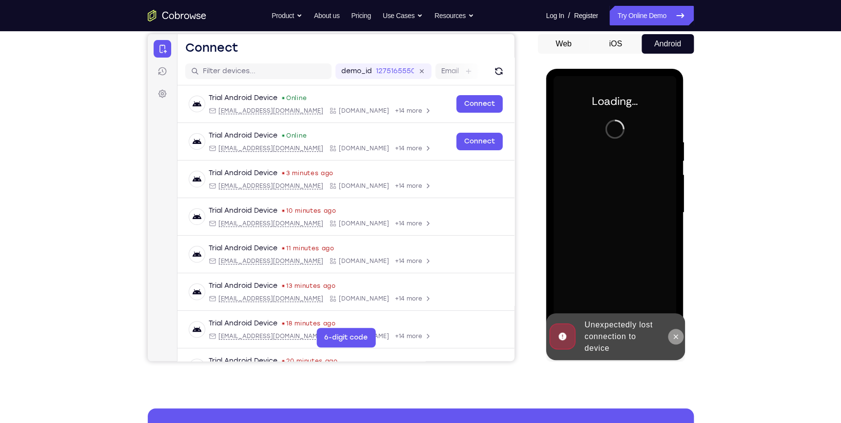
click at [678, 339] on icon at bounding box center [676, 337] width 8 height 8
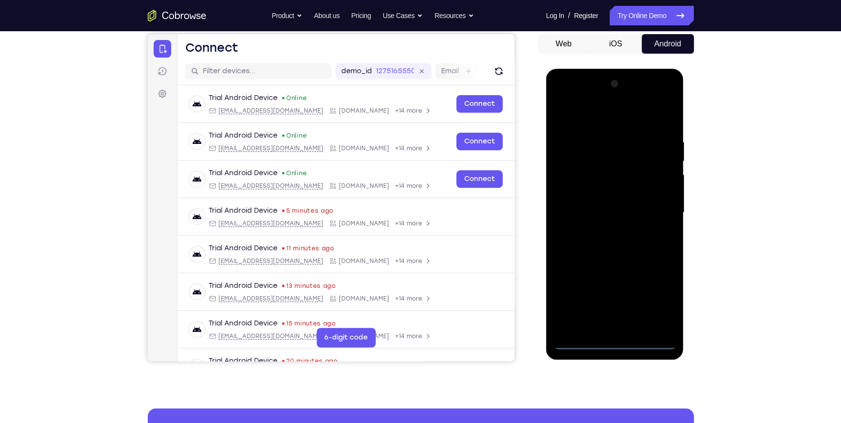
click at [614, 340] on div at bounding box center [615, 212] width 123 height 273
click at [658, 300] on div at bounding box center [615, 212] width 123 height 273
click at [614, 121] on div at bounding box center [615, 212] width 123 height 273
click at [655, 206] on div at bounding box center [615, 212] width 123 height 273
click at [604, 229] on div at bounding box center [615, 212] width 123 height 273
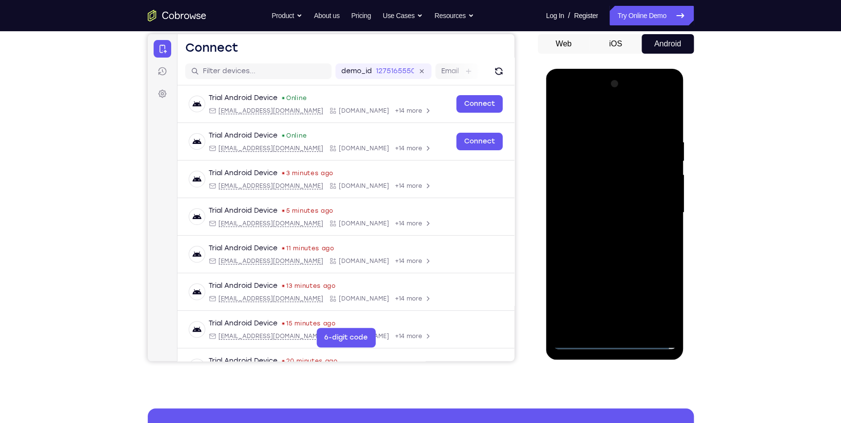
drag, startPoint x: 607, startPoint y: 191, endPoint x: 607, endPoint y: 181, distance: 9.8
click at [606, 192] on div at bounding box center [615, 212] width 123 height 273
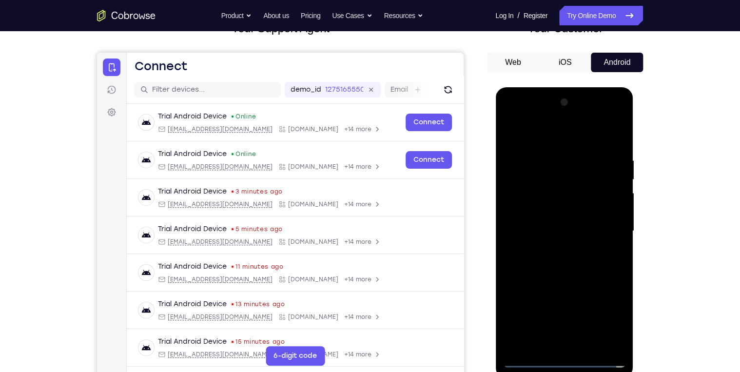
scroll to position [88, 0]
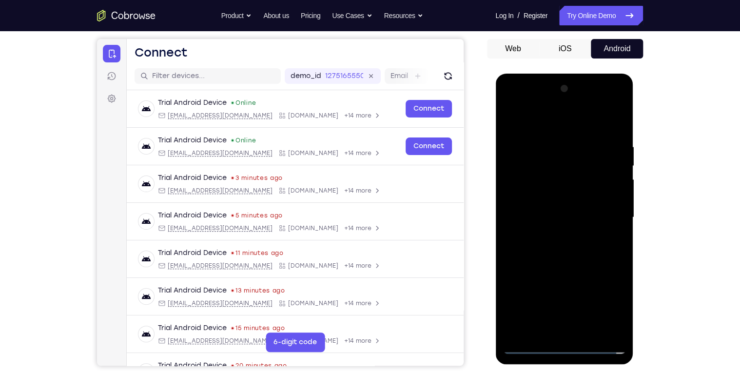
click at [546, 210] on div at bounding box center [564, 217] width 123 height 273
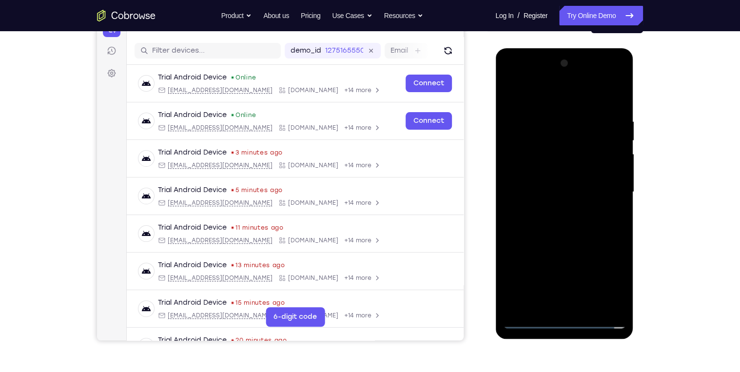
scroll to position [127, 0]
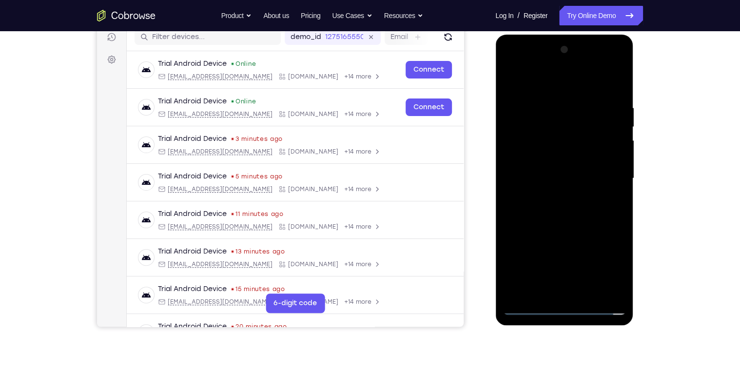
drag, startPoint x: 514, startPoint y: 162, endPoint x: 525, endPoint y: 88, distance: 75.0
click at [525, 88] on div at bounding box center [564, 178] width 123 height 273
click at [576, 121] on div at bounding box center [564, 178] width 123 height 273
click at [566, 155] on div at bounding box center [564, 178] width 123 height 273
click at [619, 224] on div at bounding box center [564, 178] width 123 height 273
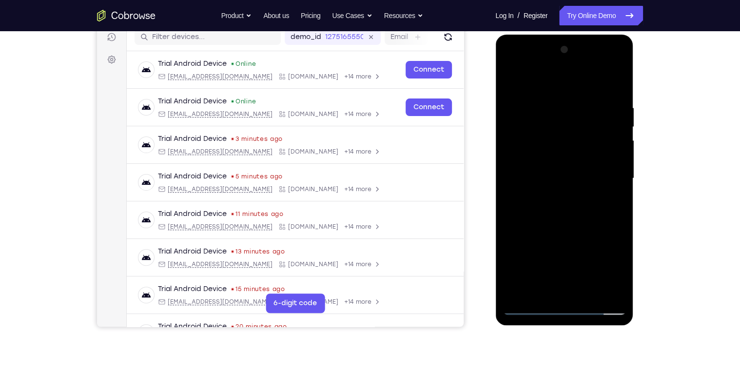
click at [537, 293] on div at bounding box center [564, 178] width 123 height 273
click at [547, 80] on div at bounding box center [564, 178] width 123 height 273
click at [558, 101] on div at bounding box center [564, 178] width 123 height 273
click at [612, 226] on div at bounding box center [564, 178] width 123 height 273
click at [511, 80] on div at bounding box center [564, 178] width 123 height 273
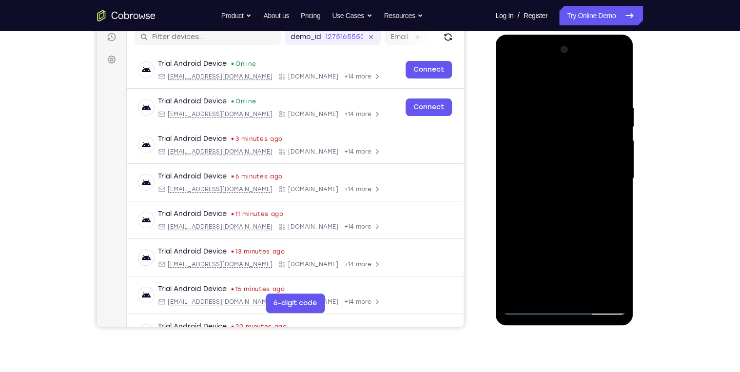
drag, startPoint x: 567, startPoint y: 227, endPoint x: 571, endPoint y: 144, distance: 82.5
click at [571, 144] on div at bounding box center [564, 178] width 123 height 273
drag, startPoint x: 550, startPoint y: 230, endPoint x: 568, endPoint y: 144, distance: 87.1
click at [568, 144] on div at bounding box center [564, 178] width 123 height 273
drag, startPoint x: 566, startPoint y: 215, endPoint x: 568, endPoint y: 144, distance: 70.7
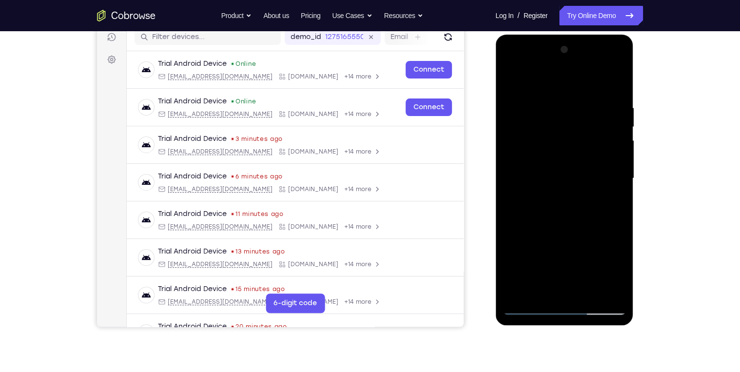
click at [568, 146] on div at bounding box center [564, 178] width 123 height 273
click at [530, 155] on div at bounding box center [564, 178] width 123 height 273
drag, startPoint x: 584, startPoint y: 230, endPoint x: 582, endPoint y: 184, distance: 46.4
click at [582, 184] on div at bounding box center [564, 178] width 123 height 273
click at [569, 194] on div at bounding box center [564, 178] width 123 height 273
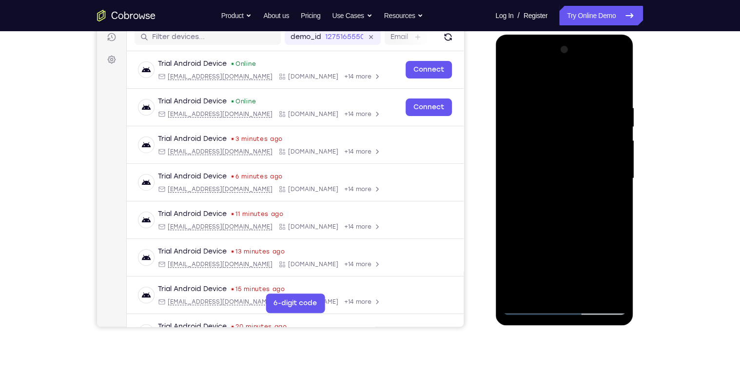
click at [569, 193] on div at bounding box center [564, 178] width 123 height 273
click at [569, 192] on div at bounding box center [564, 178] width 123 height 273
click at [570, 190] on div at bounding box center [564, 178] width 123 height 273
click at [571, 189] on div at bounding box center [564, 178] width 123 height 273
click at [572, 188] on div at bounding box center [564, 178] width 123 height 273
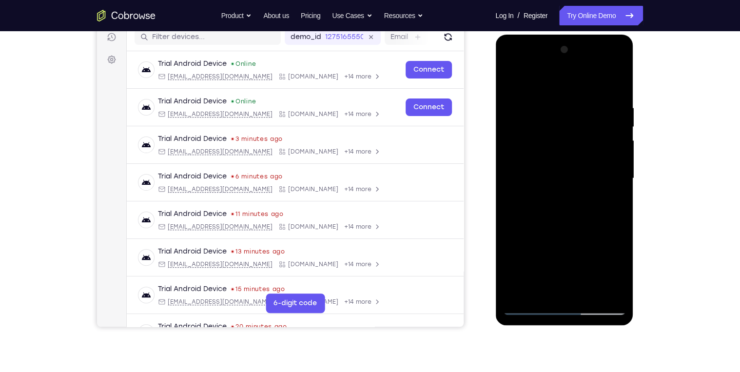
click at [570, 188] on div at bounding box center [564, 178] width 123 height 273
click at [618, 213] on div at bounding box center [564, 178] width 123 height 273
click at [534, 205] on div at bounding box center [564, 178] width 123 height 273
click at [513, 82] on div at bounding box center [564, 178] width 123 height 273
click at [589, 290] on div at bounding box center [564, 178] width 123 height 273
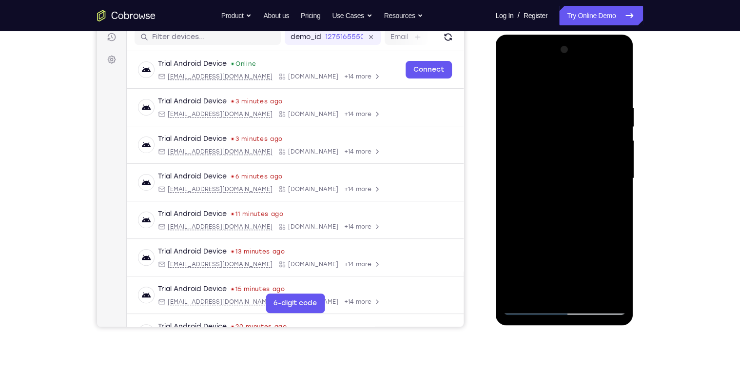
click at [572, 230] on div at bounding box center [564, 178] width 123 height 273
click at [559, 95] on div at bounding box center [564, 178] width 123 height 273
click at [512, 82] on div at bounding box center [564, 178] width 123 height 273
click at [619, 205] on div at bounding box center [564, 178] width 123 height 273
click at [539, 113] on div at bounding box center [564, 178] width 123 height 273
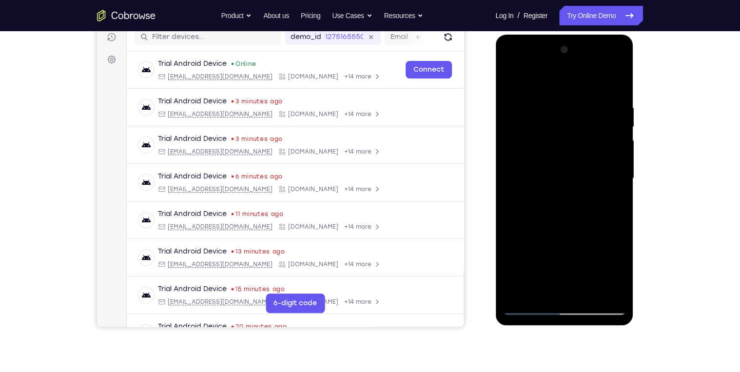
click at [604, 178] on div at bounding box center [564, 178] width 123 height 273
click at [514, 78] on div at bounding box center [564, 178] width 123 height 273
click at [608, 183] on div at bounding box center [564, 178] width 123 height 273
click at [611, 130] on div at bounding box center [564, 178] width 123 height 273
click at [592, 296] on div at bounding box center [564, 178] width 123 height 273
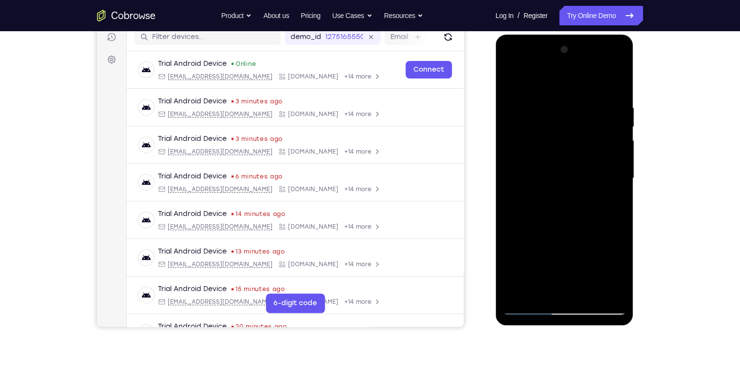
click at [558, 92] on div at bounding box center [564, 178] width 123 height 273
click at [513, 92] on div at bounding box center [564, 178] width 123 height 273
drag, startPoint x: 550, startPoint y: 117, endPoint x: 550, endPoint y: 256, distance: 139.0
click at [550, 256] on div at bounding box center [564, 178] width 123 height 273
drag, startPoint x: 582, startPoint y: 103, endPoint x: 570, endPoint y: 243, distance: 140.6
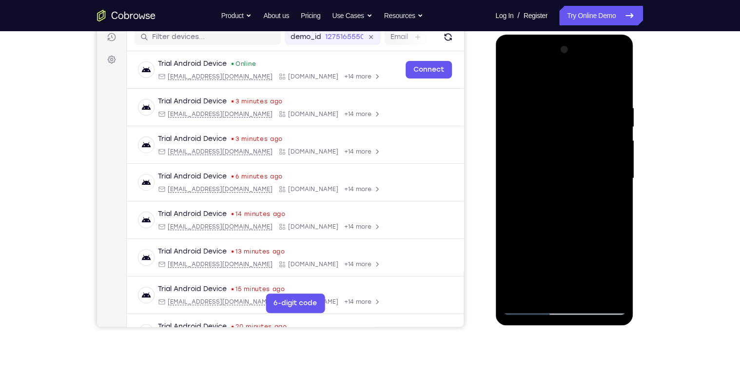
click at [571, 243] on div at bounding box center [564, 178] width 123 height 273
click at [514, 80] on div at bounding box center [564, 178] width 123 height 273
click at [541, 295] on div at bounding box center [564, 178] width 123 height 273
click at [555, 81] on div at bounding box center [564, 178] width 123 height 273
click at [555, 139] on div at bounding box center [564, 178] width 123 height 273
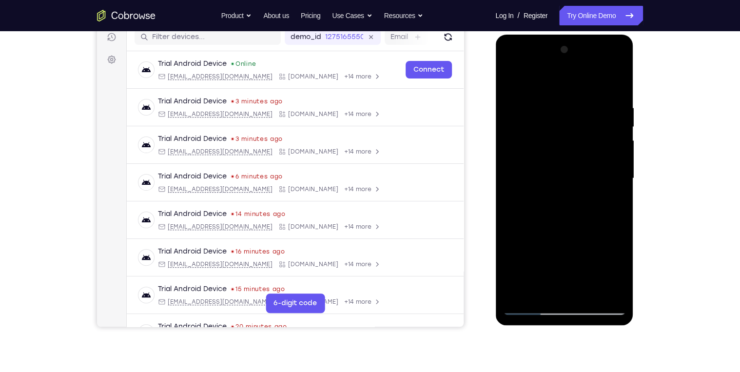
drag, startPoint x: 573, startPoint y: 218, endPoint x: 584, endPoint y: 152, distance: 66.7
click at [584, 152] on div at bounding box center [564, 178] width 123 height 273
click at [521, 295] on div at bounding box center [564, 178] width 123 height 273
